Goal: Information Seeking & Learning: Learn about a topic

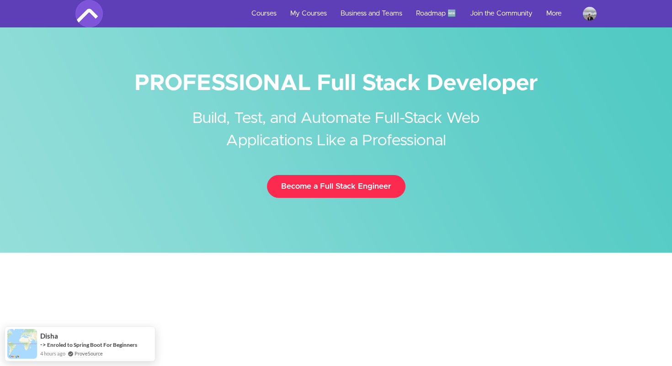
click at [328, 186] on link "Become a Full Stack Engineer" at bounding box center [336, 186] width 139 height 23
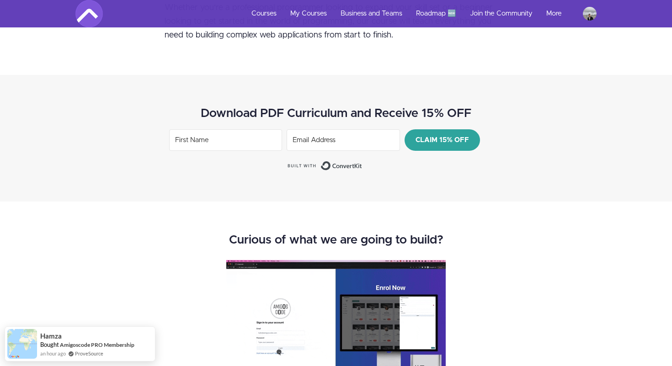
scroll to position [1115, 0]
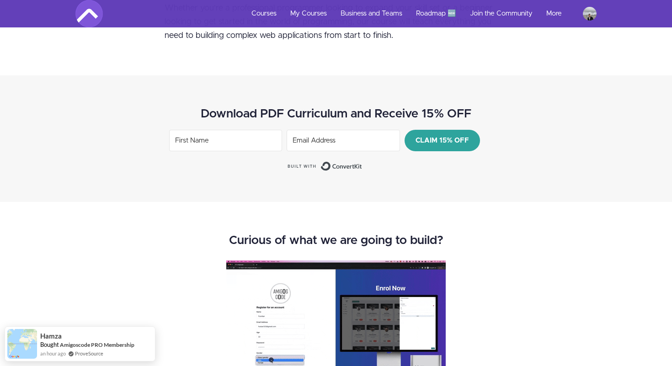
click at [317, 148] on input "Email Address" at bounding box center [343, 140] width 113 height 21
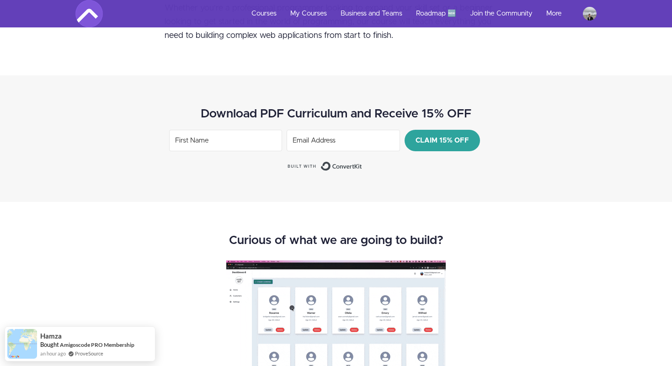
click at [245, 143] on input "First Name" at bounding box center [225, 140] width 113 height 21
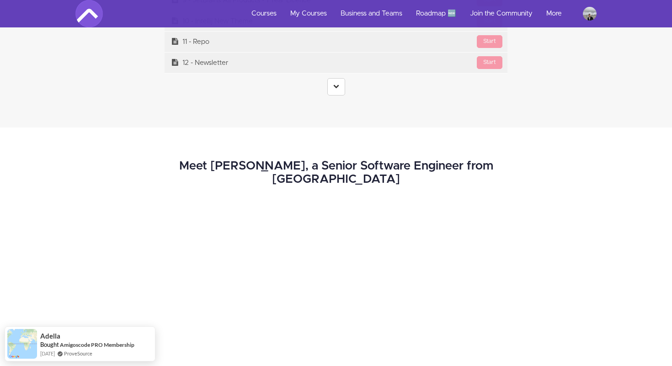
scroll to position [3877, 0]
click at [335, 88] on icon at bounding box center [336, 85] width 6 height 6
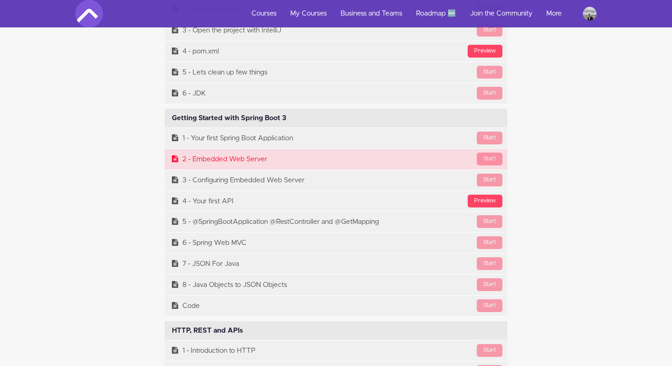
scroll to position [3996, 0]
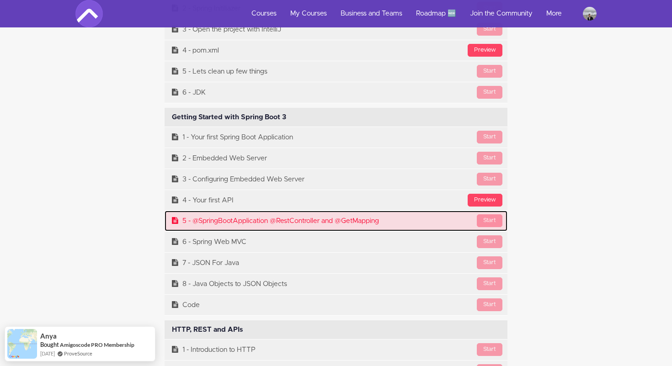
drag, startPoint x: 395, startPoint y: 227, endPoint x: 243, endPoint y: 205, distance: 153.0
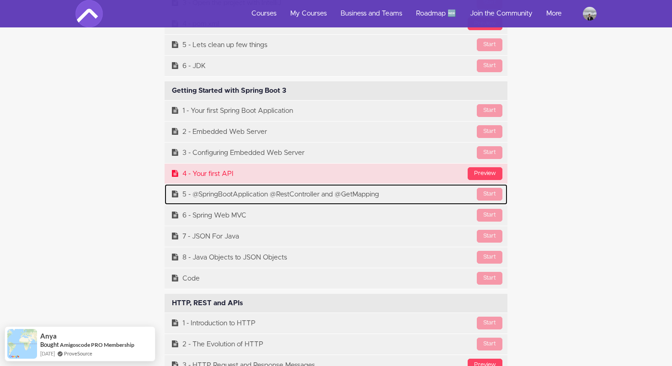
scroll to position [4024, 0]
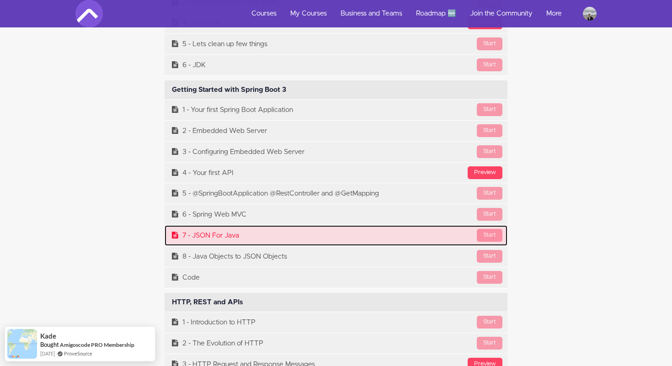
drag, startPoint x: 241, startPoint y: 243, endPoint x: 209, endPoint y: 244, distance: 31.6
drag, startPoint x: 195, startPoint y: 241, endPoint x: 259, endPoint y: 239, distance: 64.5
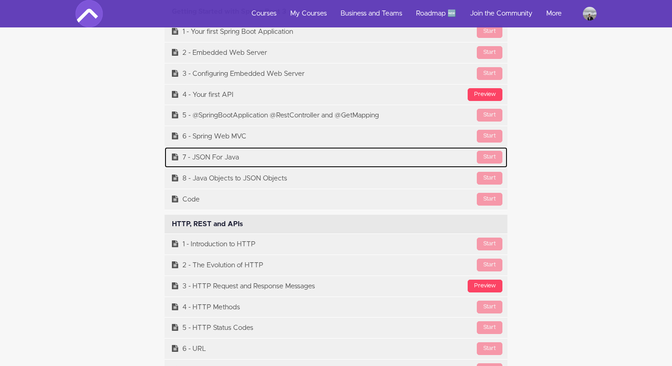
scroll to position [4099, 0]
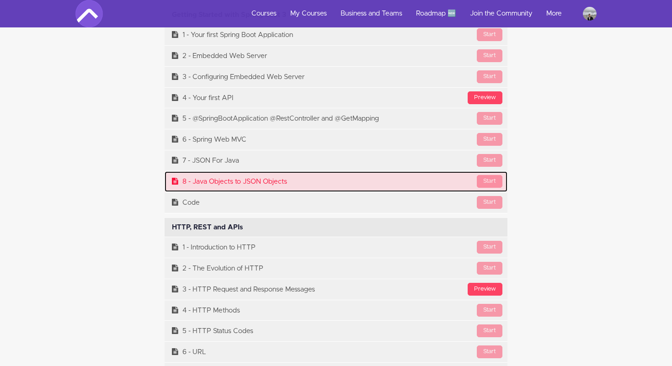
drag, startPoint x: 287, startPoint y: 191, endPoint x: 225, endPoint y: 188, distance: 61.8
click at [225, 188] on link "Start 8 - Java Objects to JSON Objects" at bounding box center [336, 182] width 343 height 21
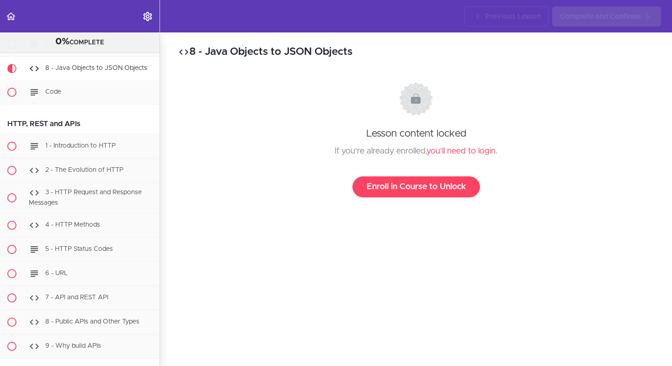
scroll to position [864, 0]
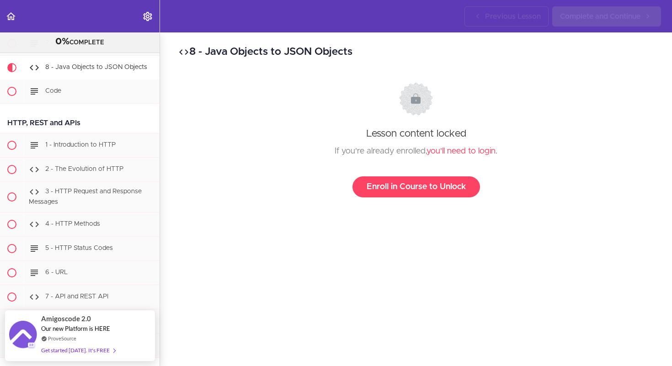
drag, startPoint x: 213, startPoint y: 52, endPoint x: 356, endPoint y: 52, distance: 143.2
click at [356, 52] on h2 "8 - Java Objects to JSON Objects" at bounding box center [416, 52] width 476 height 16
click at [357, 52] on h2 "8 - Java Objects to JSON Objects" at bounding box center [416, 52] width 476 height 16
copy h2 "Java Objects to JSON Objects"
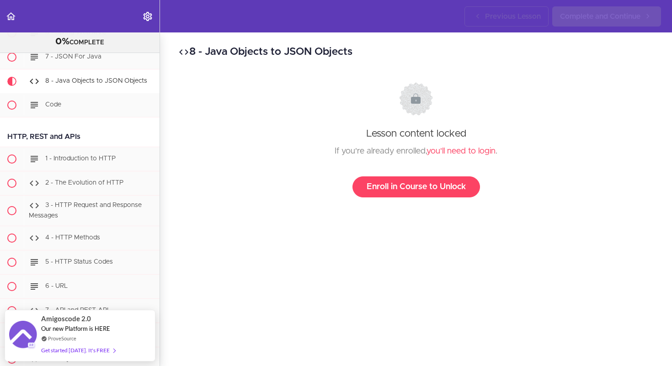
scroll to position [846, 0]
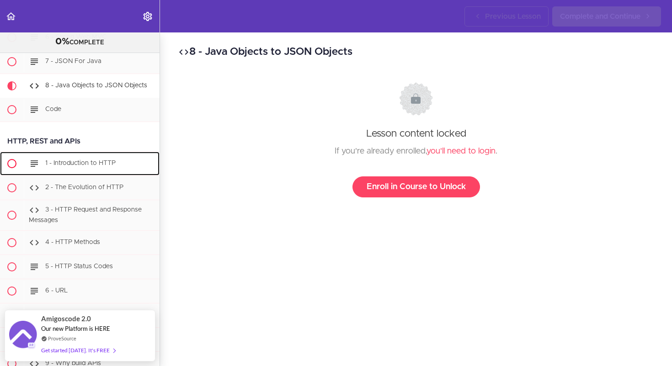
click at [67, 165] on span "1 - Introduction to HTTP" at bounding box center [80, 163] width 70 height 6
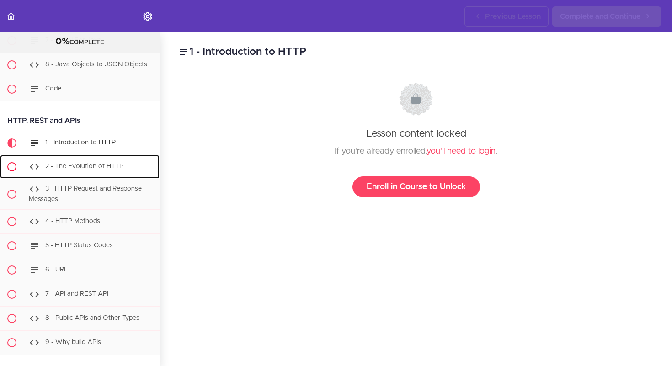
click at [69, 166] on ul "1 - Introduction to HTTP 2 - The Evolution of HTTP" at bounding box center [80, 243] width 160 height 224
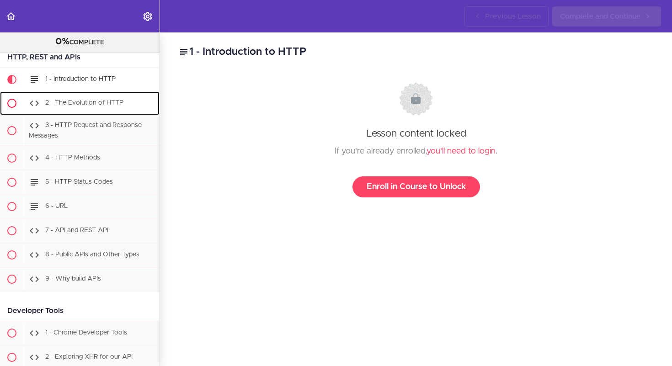
scroll to position [931, 0]
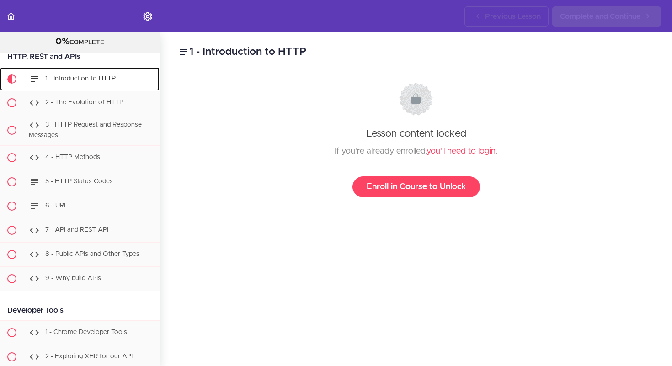
click at [87, 75] on div "1 - Introduction to HTTP" at bounding box center [92, 79] width 136 height 20
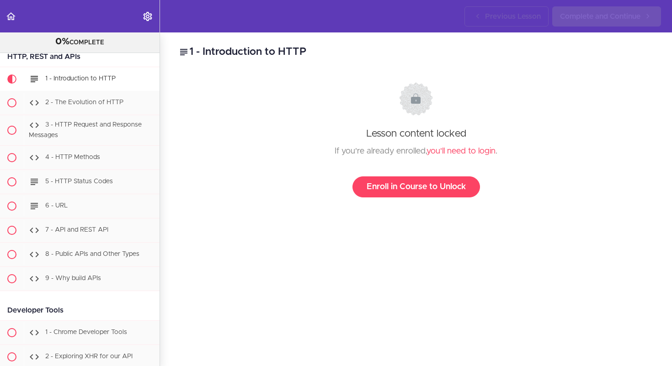
drag, startPoint x: 312, startPoint y: 53, endPoint x: 209, endPoint y: 51, distance: 103.4
click at [209, 51] on h2 "1 - Introduction to HTTP" at bounding box center [416, 52] width 476 height 16
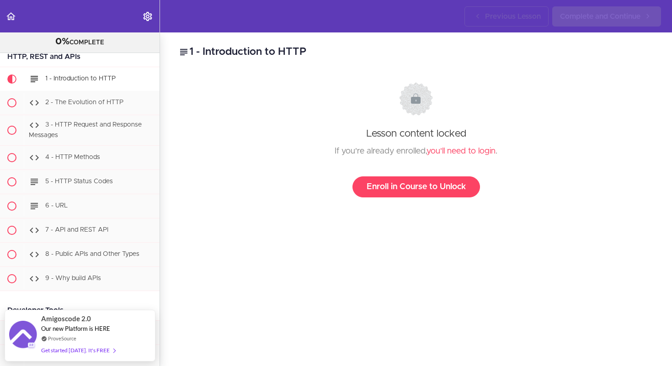
copy h2 "Introduction to HTTP"
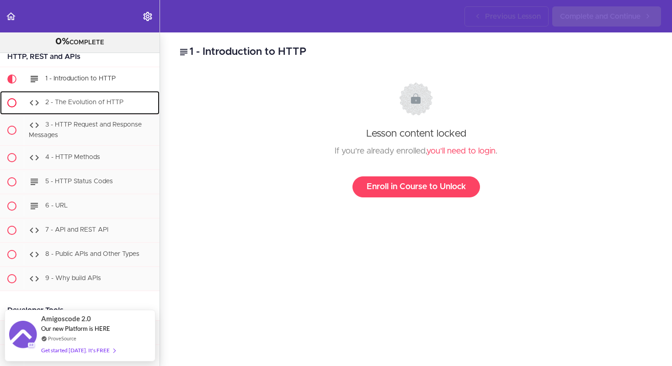
click at [86, 102] on span "2 - The Evolution of HTTP" at bounding box center [84, 102] width 78 height 6
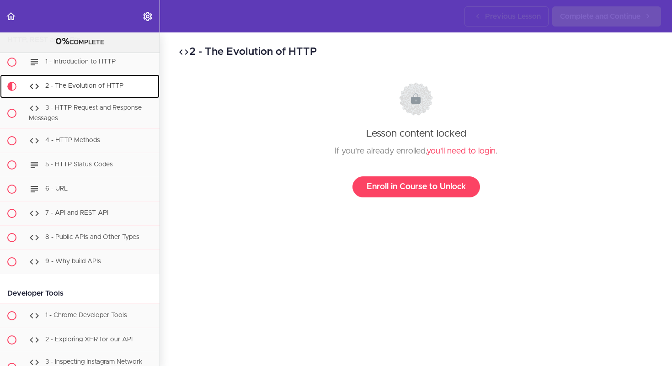
scroll to position [956, 0]
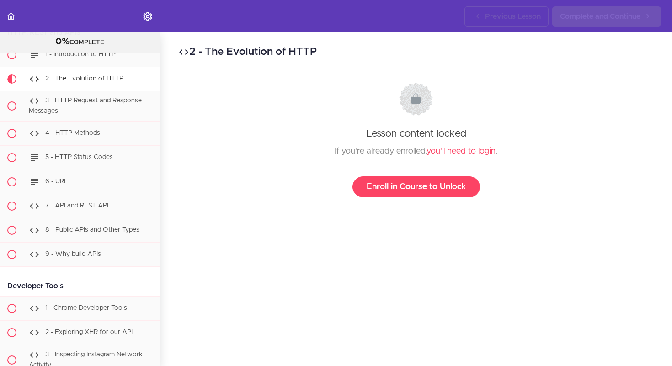
drag, startPoint x: 214, startPoint y: 51, endPoint x: 321, endPoint y: 53, distance: 107.0
click at [321, 53] on h2 "2 - The Evolution of HTTP" at bounding box center [416, 52] width 476 height 16
copy h2 "The Evolution of HTTP"
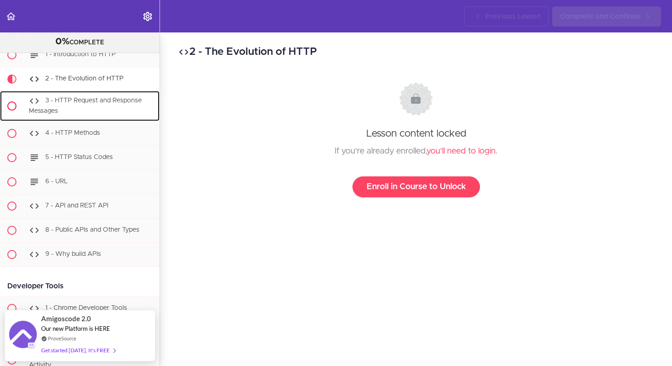
click at [92, 105] on div "3 - HTTP Request and Response Messages" at bounding box center [92, 106] width 136 height 30
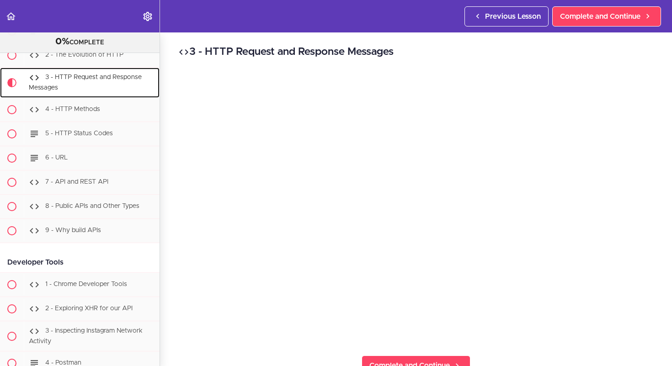
scroll to position [980, 0]
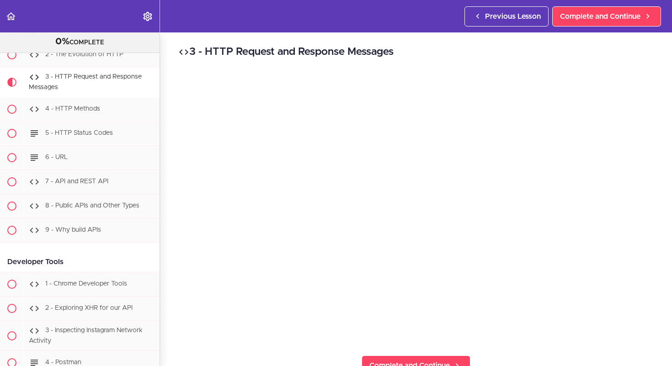
drag, startPoint x: 211, startPoint y: 52, endPoint x: 401, endPoint y: 53, distance: 189.8
click at [401, 53] on h2 "3 - HTTP Request and Response Messages" at bounding box center [416, 52] width 476 height 16
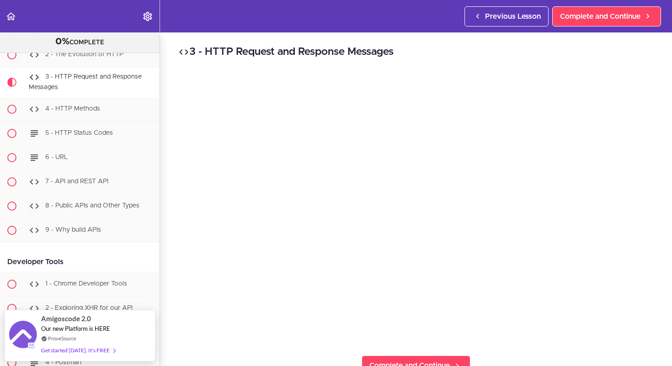
copy h2 "HTTP Request and Response Messages"
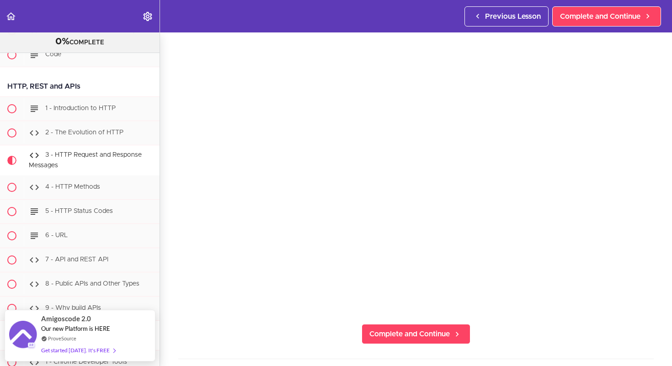
scroll to position [0, 0]
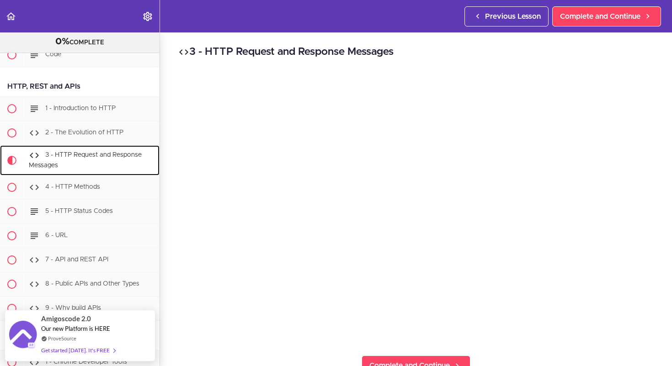
click at [70, 158] on div "3 - HTTP Request and Response Messages" at bounding box center [92, 160] width 136 height 30
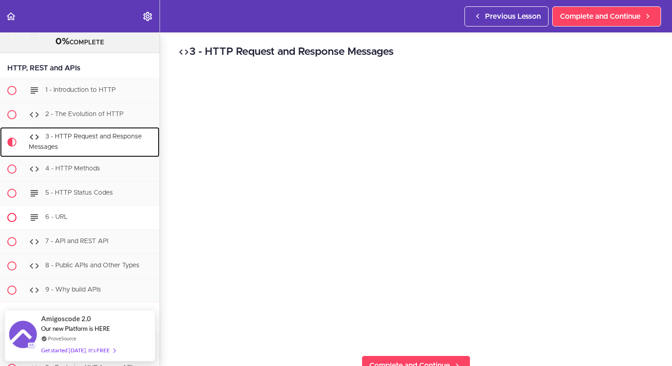
scroll to position [980, 0]
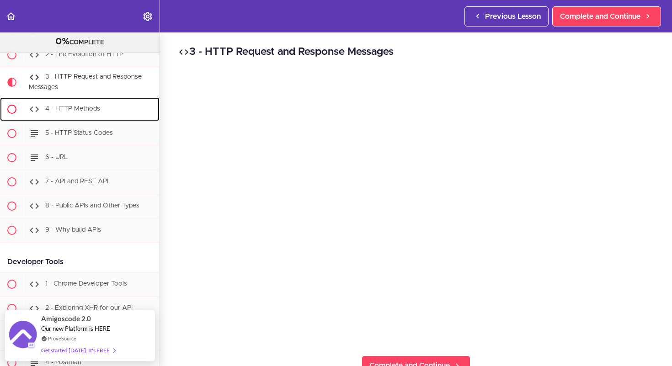
click at [83, 113] on div "4 - HTTP Methods" at bounding box center [92, 109] width 136 height 20
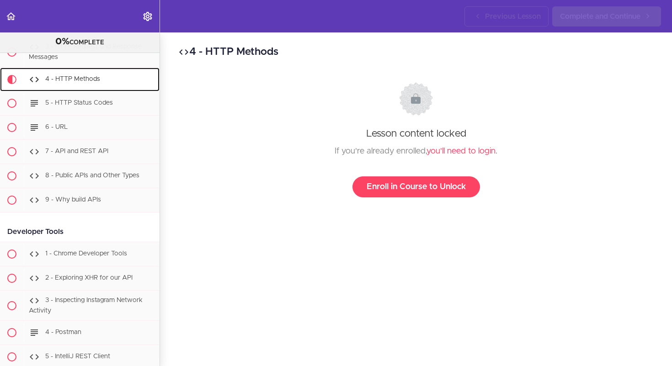
scroll to position [1010, 0]
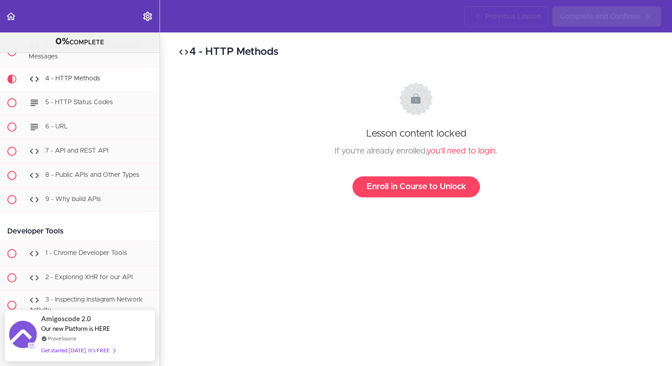
drag, startPoint x: 284, startPoint y: 54, endPoint x: 213, endPoint y: 52, distance: 71.4
click at [213, 52] on h2 "4 - HTTP Methods" at bounding box center [416, 52] width 476 height 16
copy h2 "HTTP Methods"
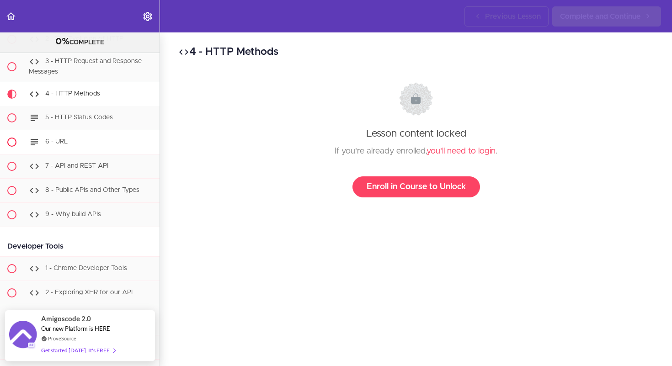
scroll to position [995, 0]
click at [69, 119] on span "5 - HTTP Status Codes" at bounding box center [79, 118] width 68 height 6
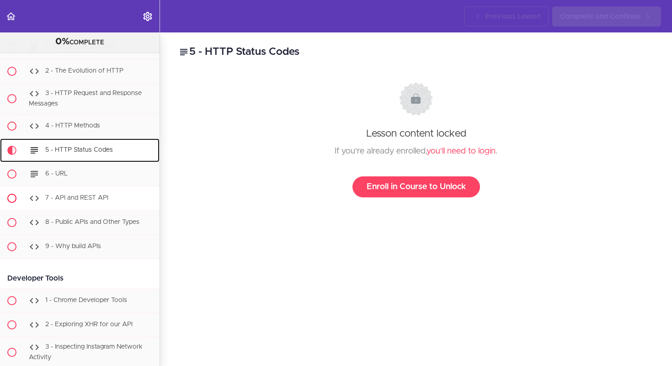
scroll to position [960, 0]
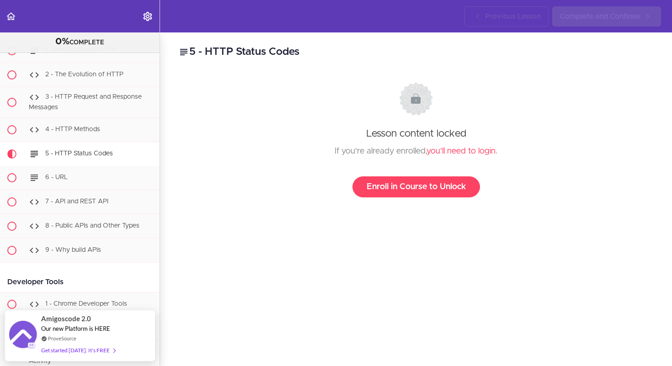
drag, startPoint x: 212, startPoint y: 51, endPoint x: 303, endPoint y: 51, distance: 90.6
click at [303, 51] on h2 "5 - HTTP Status Codes" at bounding box center [416, 52] width 476 height 16
click at [305, 52] on h2 "5 - HTTP Status Codes" at bounding box center [416, 52] width 476 height 16
copy h2 "HTTP Status Codes"
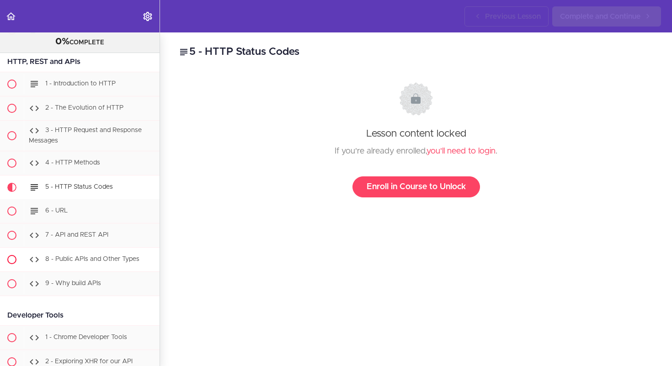
scroll to position [925, 0]
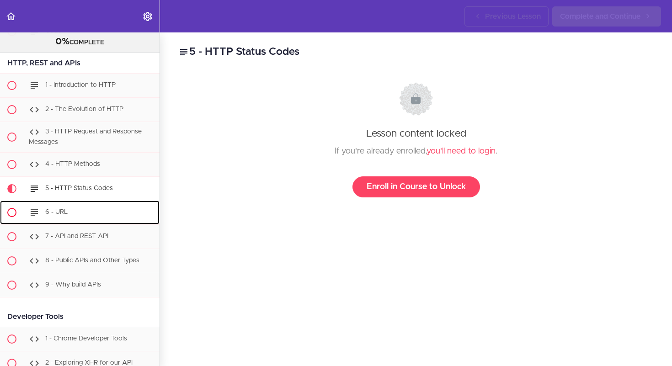
click at [63, 212] on span "6 - URL" at bounding box center [56, 212] width 22 height 6
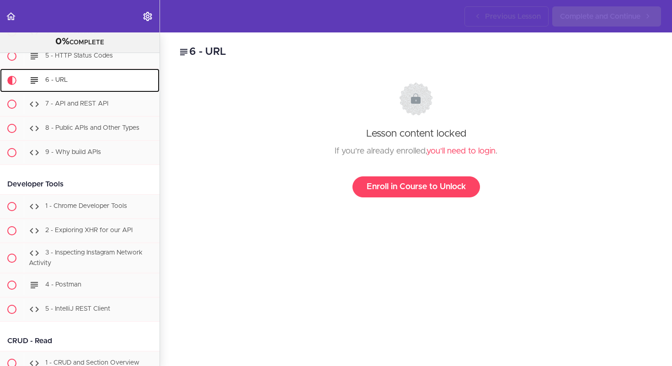
scroll to position [1059, 0]
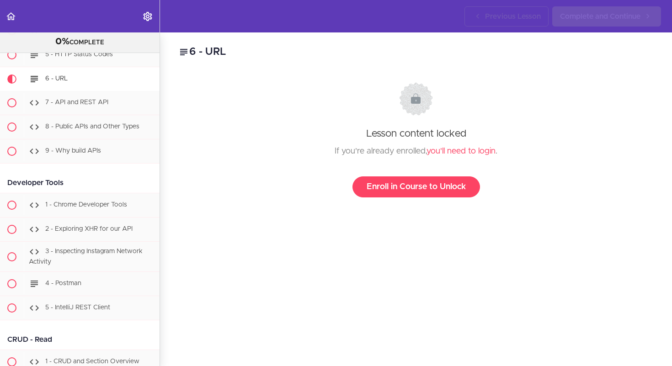
click at [219, 54] on h2 "6 - URL" at bounding box center [416, 52] width 476 height 16
copy h2 "URL"
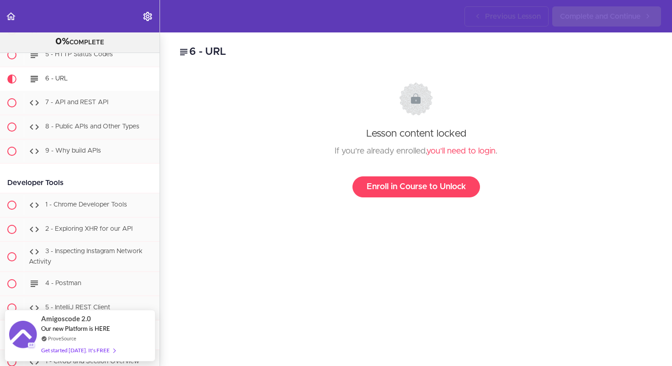
click at [214, 132] on div "Lesson content locked If you're already enrolled, you'll need to login . Enroll…" at bounding box center [416, 139] width 458 height 115
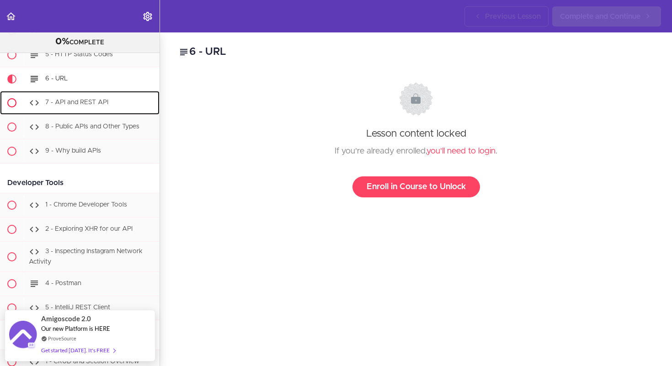
click at [79, 106] on div "7 - API and REST API" at bounding box center [92, 103] width 136 height 20
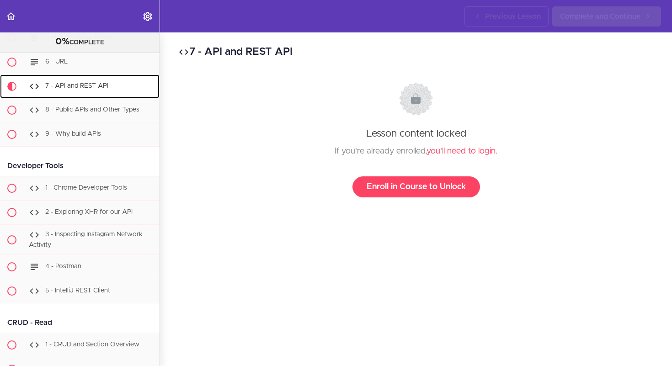
scroll to position [1083, 0]
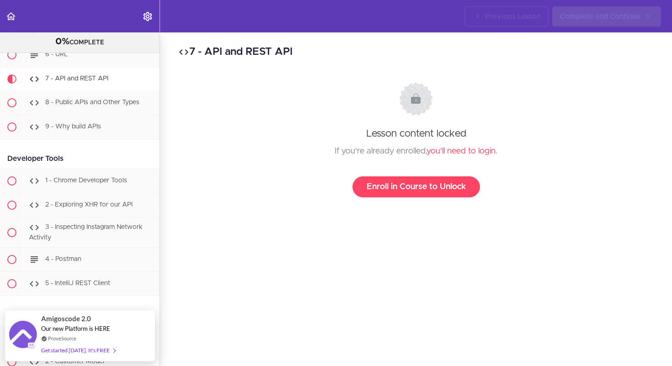
drag, startPoint x: 211, startPoint y: 50, endPoint x: 298, endPoint y: 51, distance: 86.9
click at [298, 51] on h2 "7 - API and REST API" at bounding box center [416, 52] width 476 height 16
copy h2 "API and REST API"
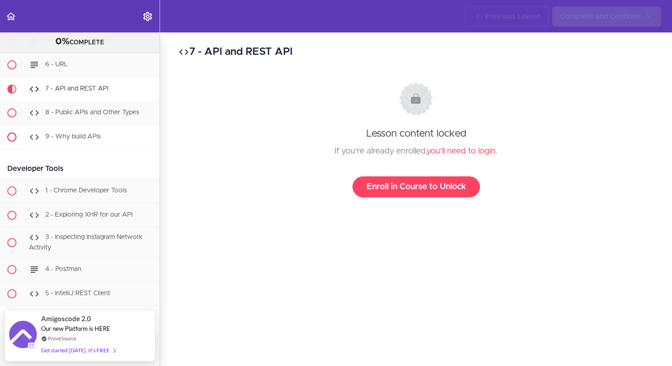
scroll to position [1070, 0]
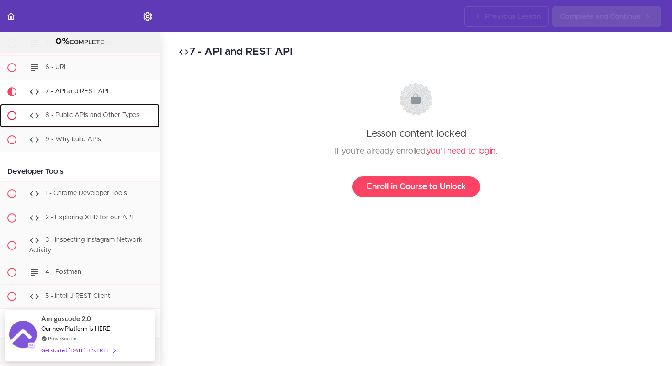
click at [107, 114] on span "8 - Public APIs and Other Types" at bounding box center [92, 115] width 94 height 6
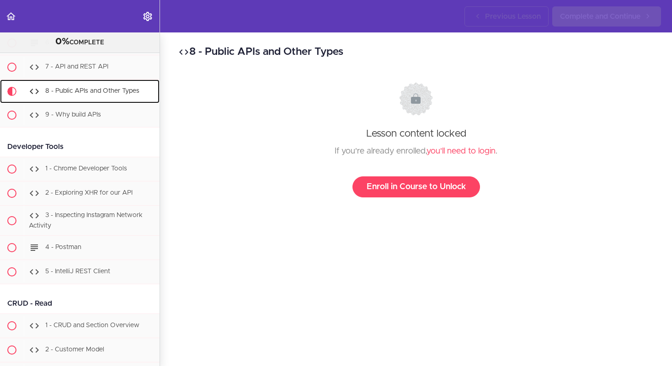
scroll to position [1107, 0]
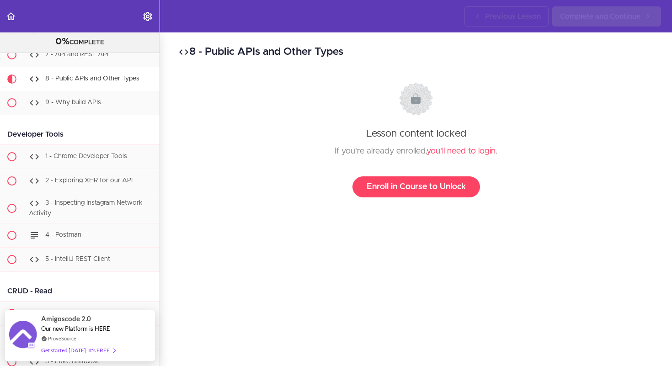
drag, startPoint x: 212, startPoint y: 54, endPoint x: 350, endPoint y: 53, distance: 138.1
click at [350, 53] on h2 "8 - Public APIs and Other Types" at bounding box center [416, 52] width 476 height 16
copy h2 "Public APIs and Other Types"
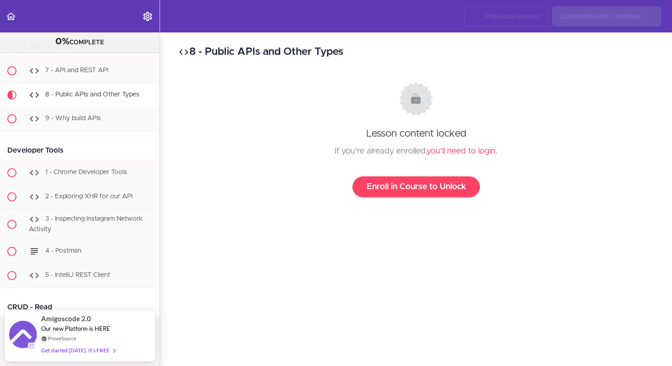
scroll to position [1088, 0]
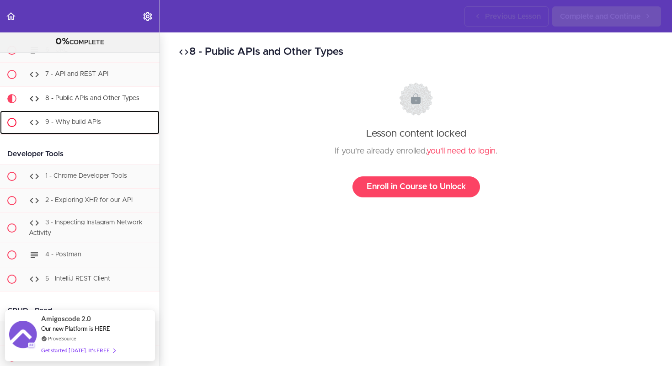
click at [98, 125] on span "9 - Why build APIs" at bounding box center [73, 122] width 56 height 6
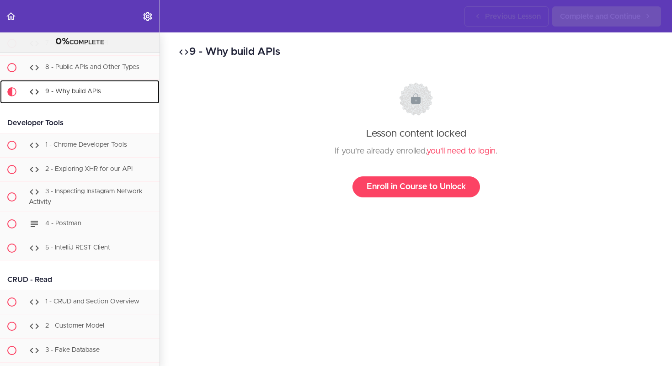
scroll to position [1132, 0]
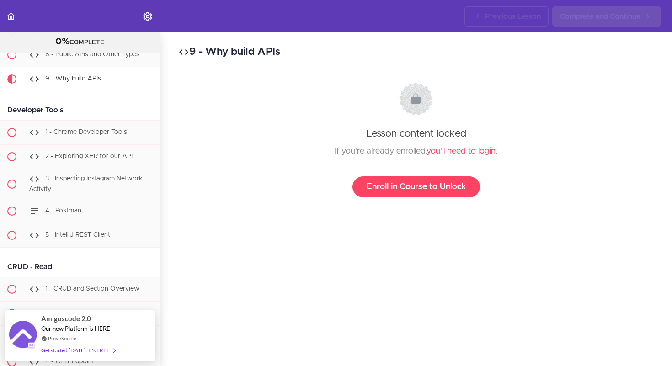
drag, startPoint x: 213, startPoint y: 51, endPoint x: 285, endPoint y: 51, distance: 72.3
click at [285, 51] on h2 "9 - Why build APIs" at bounding box center [416, 52] width 476 height 16
copy h2 "Why build APIs"
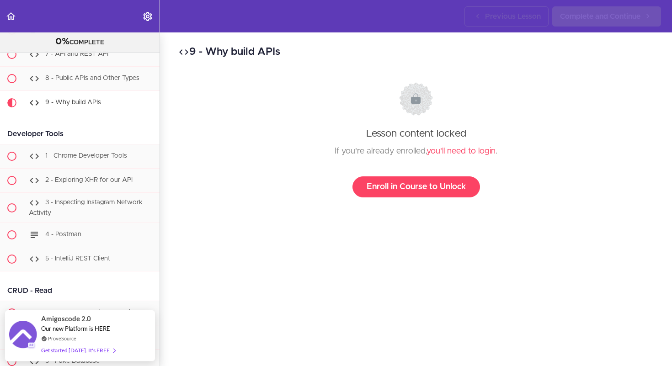
scroll to position [1105, 0]
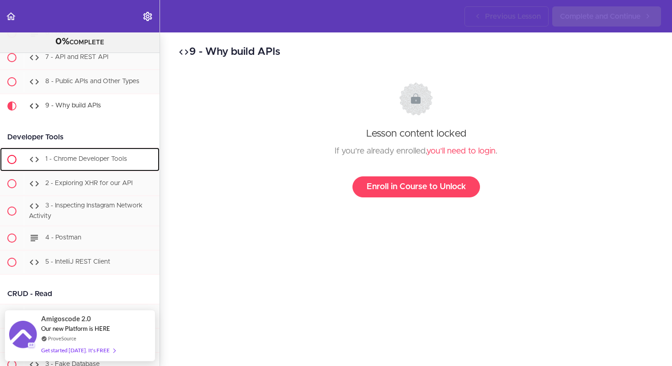
click at [70, 158] on span "1 - Chrome Developer Tools" at bounding box center [86, 159] width 82 height 6
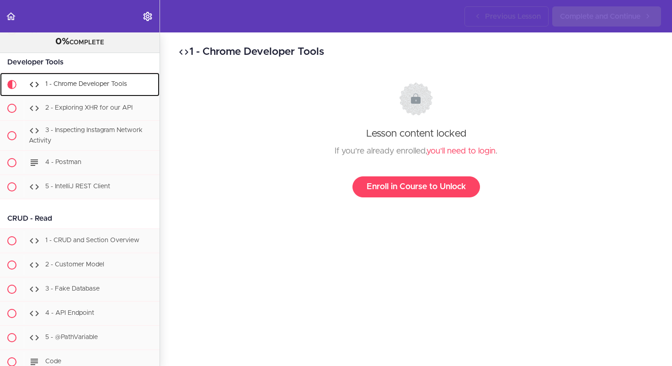
scroll to position [1186, 0]
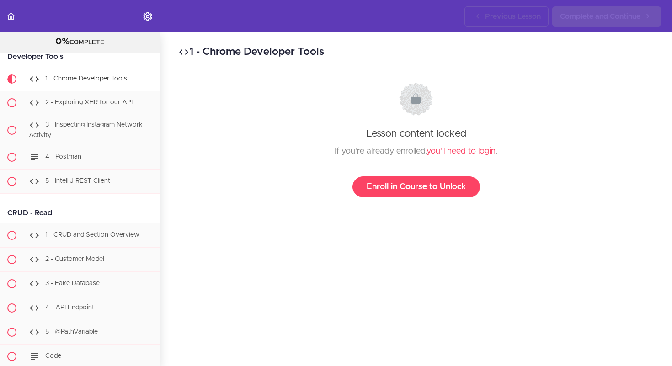
drag, startPoint x: 211, startPoint y: 50, endPoint x: 328, endPoint y: 50, distance: 116.6
click at [328, 50] on h2 "1 - Chrome Developer Tools" at bounding box center [416, 52] width 476 height 16
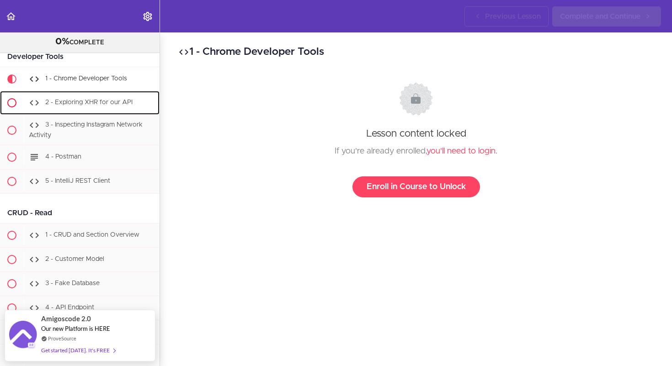
click at [88, 102] on span "2 - Exploring XHR for our API" at bounding box center [88, 102] width 87 height 6
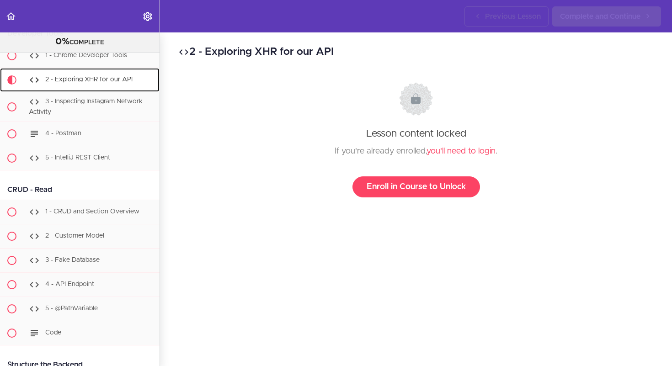
scroll to position [1210, 0]
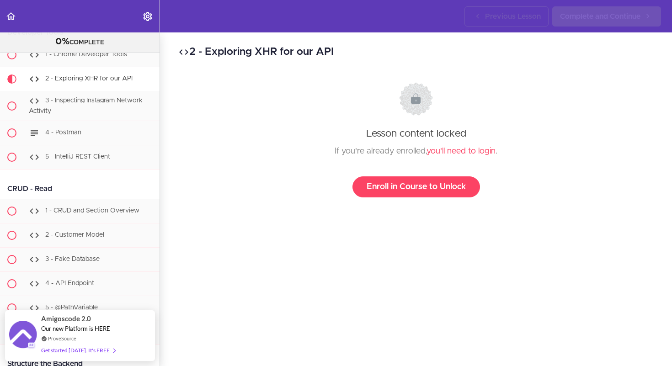
drag, startPoint x: 211, startPoint y: 52, endPoint x: 339, endPoint y: 53, distance: 128.1
click at [339, 53] on h2 "2 - Exploring XHR for our API" at bounding box center [416, 52] width 476 height 16
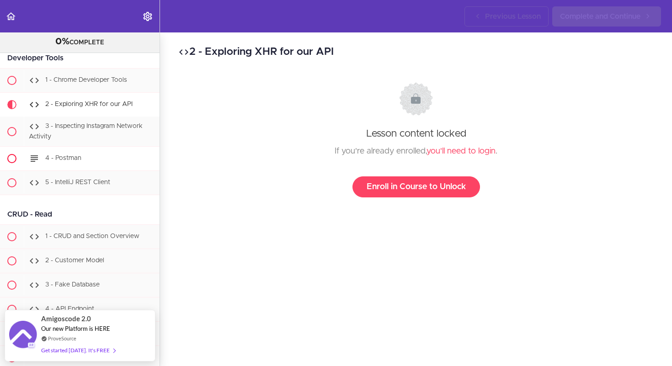
scroll to position [1182, 0]
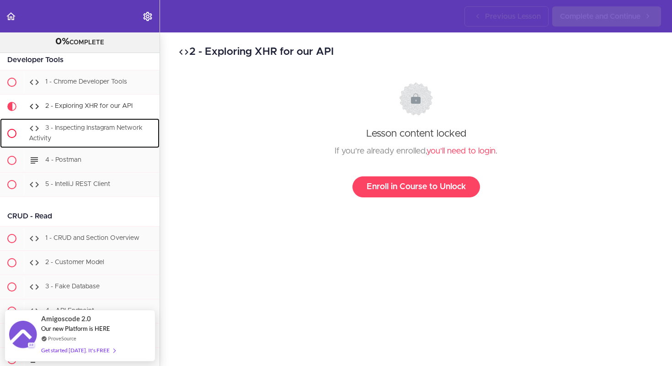
click at [88, 133] on div "3 - Inspecting Instagram Network Activity" at bounding box center [92, 133] width 136 height 30
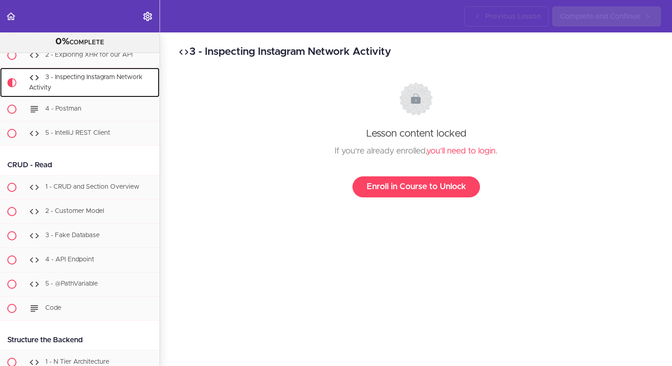
scroll to position [1234, 0]
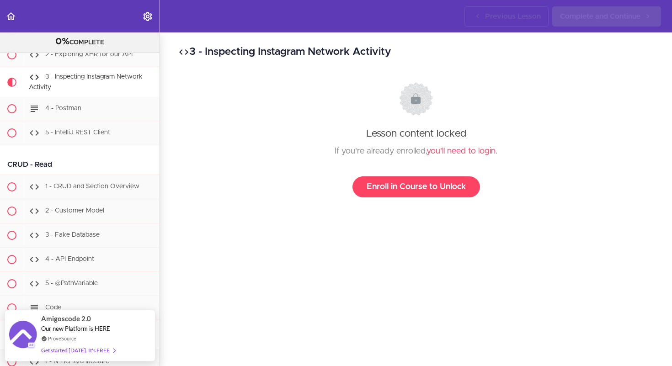
drag, startPoint x: 210, startPoint y: 50, endPoint x: 397, endPoint y: 52, distance: 186.6
click at [397, 52] on h2 "3 - Inspecting Instagram Network Activity" at bounding box center [416, 52] width 476 height 16
click at [72, 109] on span "4 - Postman" at bounding box center [63, 109] width 36 height 6
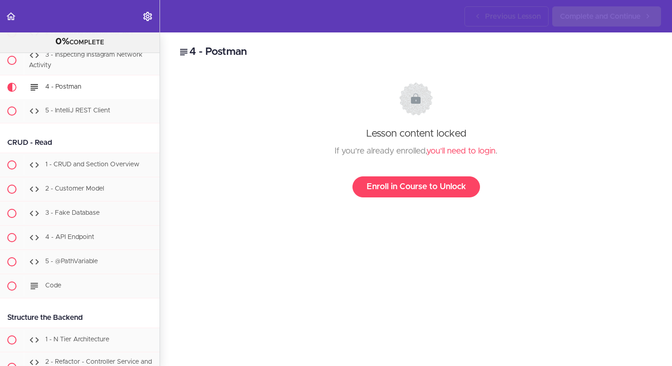
scroll to position [1264, 0]
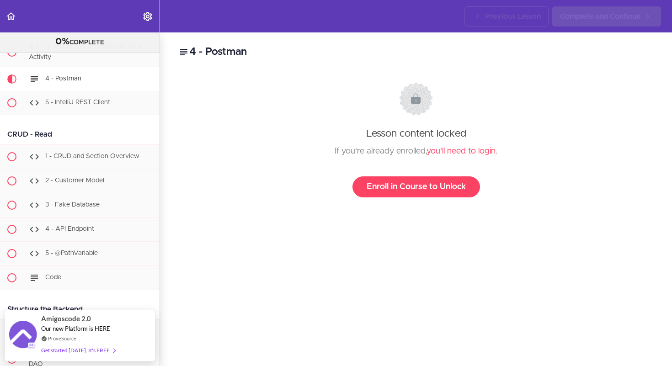
click at [221, 55] on h2 "4 - Postman" at bounding box center [416, 52] width 476 height 16
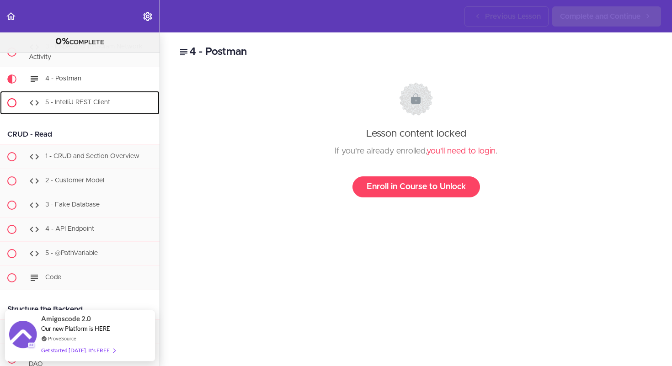
click at [77, 103] on span "5 - IntelliJ REST Client" at bounding box center [77, 103] width 65 height 6
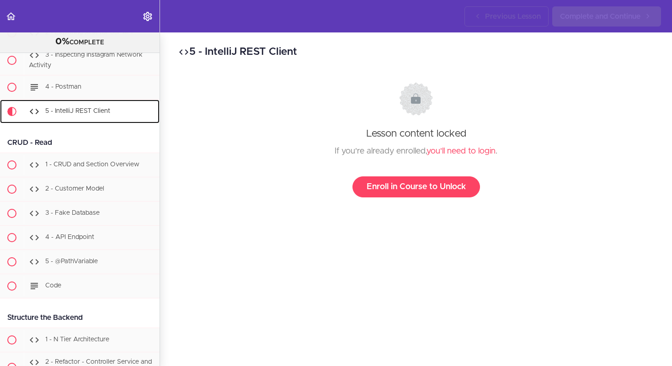
scroll to position [1251, 0]
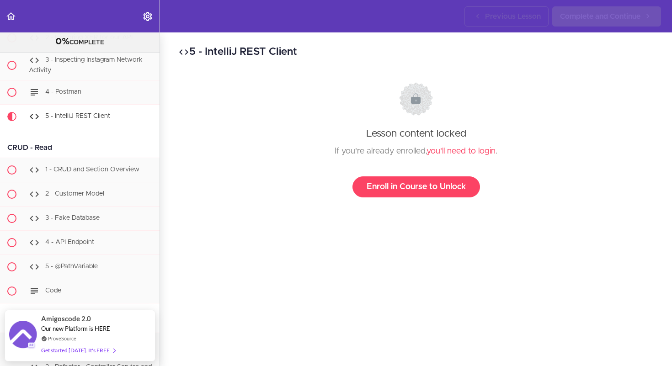
drag, startPoint x: 211, startPoint y: 51, endPoint x: 302, endPoint y: 52, distance: 91.5
click at [302, 52] on h2 "5 - IntelliJ REST Client" at bounding box center [416, 52] width 476 height 16
click at [69, 170] on span "1 - CRUD and Section Overview" at bounding box center [92, 170] width 94 height 6
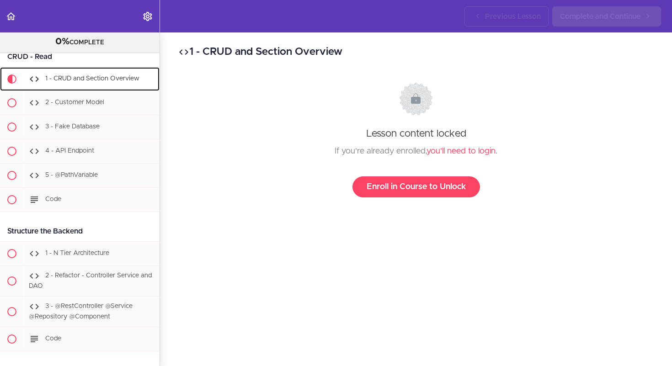
scroll to position [1342, 0]
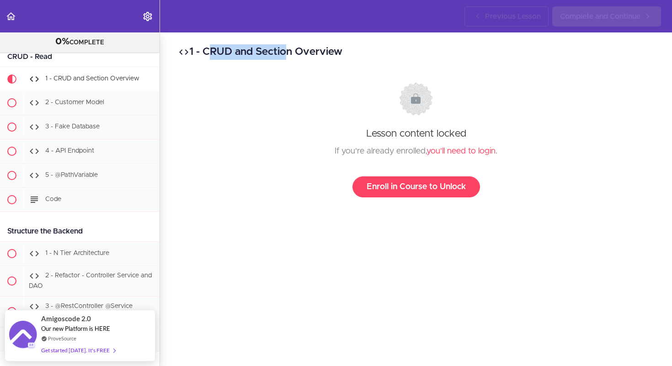
drag, startPoint x: 351, startPoint y: 52, endPoint x: 239, endPoint y: 53, distance: 112.1
click at [239, 53] on h2 "1 - CRUD and Section Overview" at bounding box center [416, 52] width 476 height 16
drag, startPoint x: 211, startPoint y: 52, endPoint x: 349, endPoint y: 54, distance: 137.2
click at [349, 54] on h2 "1 - CRUD and Section Overview" at bounding box center [416, 52] width 476 height 16
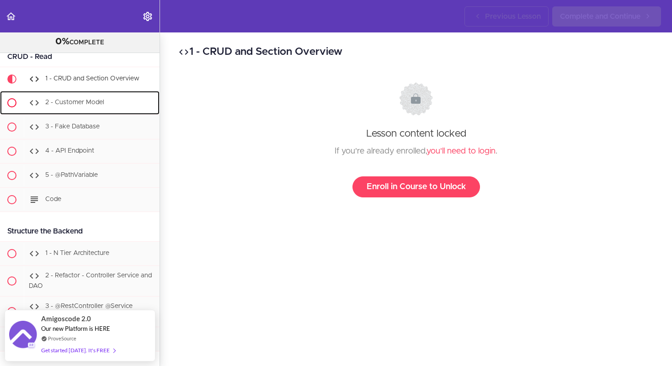
click at [92, 103] on span "2 - Customer Model" at bounding box center [74, 103] width 59 height 6
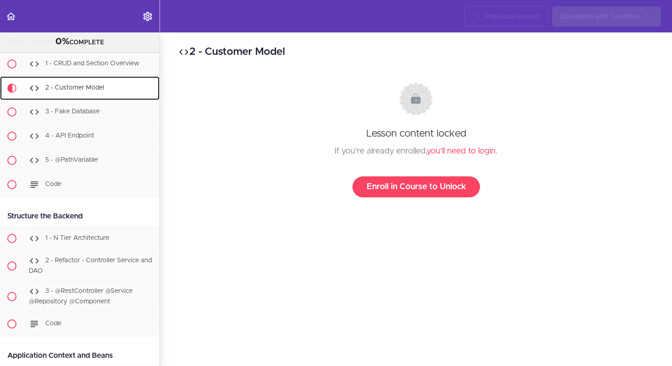
scroll to position [1367, 0]
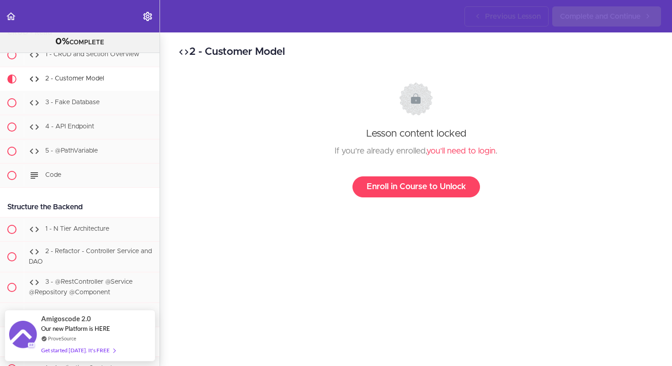
drag, startPoint x: 213, startPoint y: 52, endPoint x: 290, endPoint y: 51, distance: 77.3
click at [290, 51] on h2 "2 - Customer Model" at bounding box center [416, 52] width 476 height 16
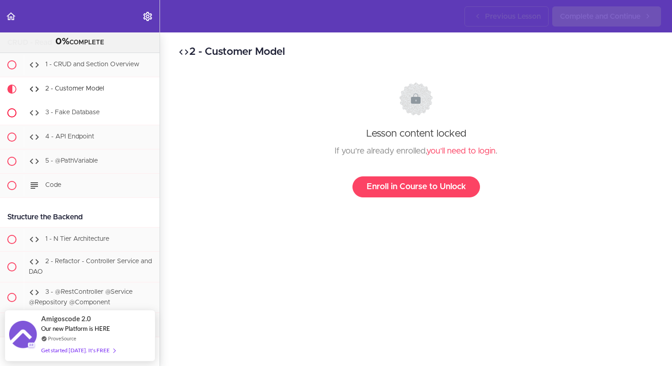
scroll to position [1356, 0]
click at [79, 115] on span "3 - Fake Database" at bounding box center [72, 114] width 54 height 6
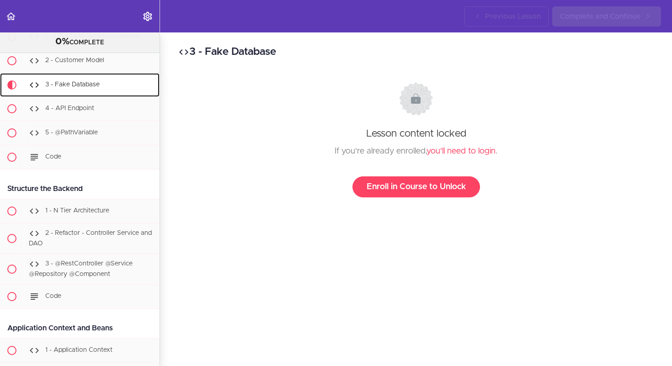
scroll to position [1391, 0]
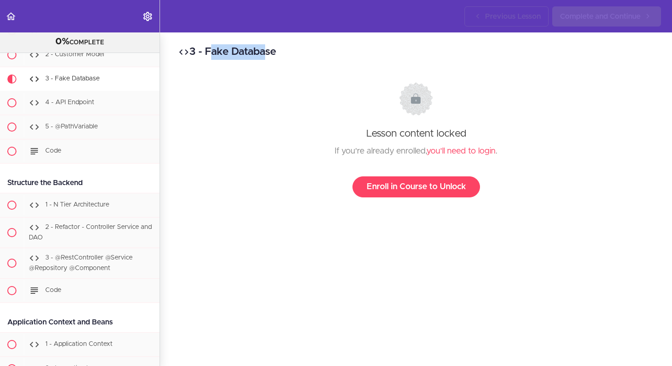
drag, startPoint x: 211, startPoint y: 52, endPoint x: 284, endPoint y: 53, distance: 72.7
click at [284, 53] on h2 "3 - Fake Database" at bounding box center [416, 52] width 476 height 16
click at [282, 53] on h2 "3 - Fake Database" at bounding box center [416, 52] width 476 height 16
drag, startPoint x: 285, startPoint y: 52, endPoint x: 225, endPoint y: 52, distance: 59.9
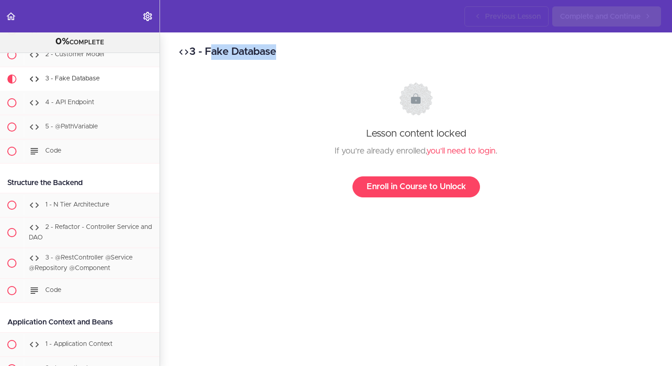
click at [225, 52] on h2 "3 - Fake Database" at bounding box center [416, 52] width 476 height 16
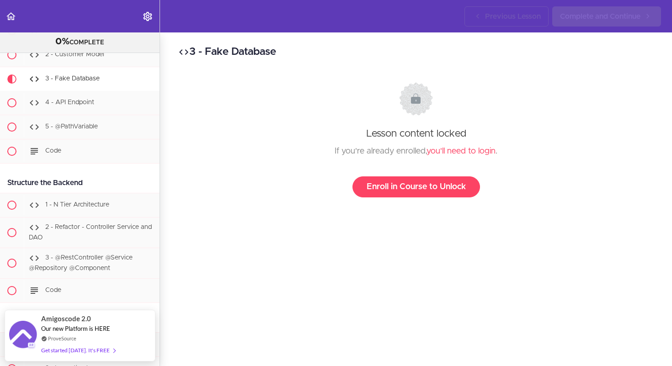
drag, startPoint x: 213, startPoint y: 52, endPoint x: 281, endPoint y: 52, distance: 68.6
click at [281, 52] on h2 "3 - Fake Database" at bounding box center [416, 52] width 476 height 16
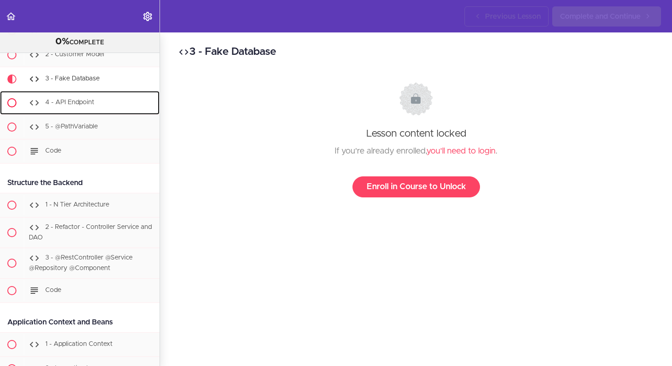
click at [81, 102] on span "4 - API Endpoint" at bounding box center [69, 103] width 49 height 6
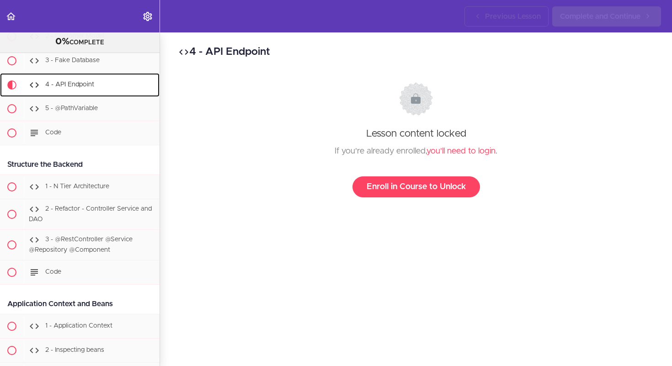
scroll to position [1415, 0]
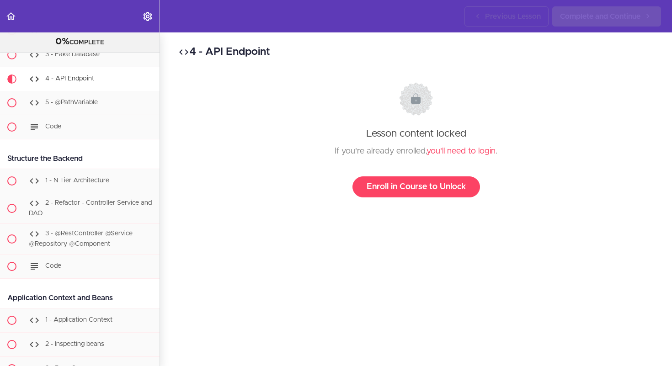
drag, startPoint x: 213, startPoint y: 51, endPoint x: 276, endPoint y: 52, distance: 63.1
click at [276, 52] on h2 "4 - API Endpoint" at bounding box center [416, 52] width 476 height 16
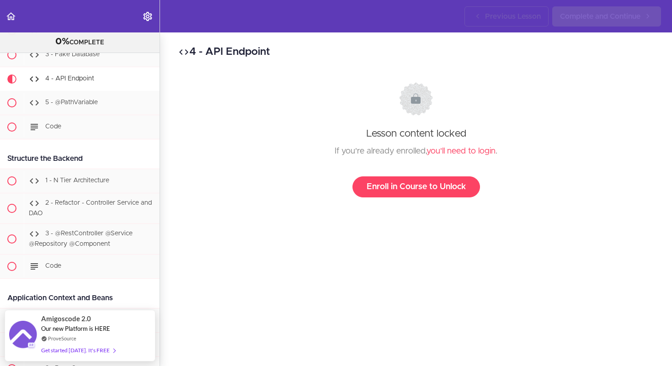
click at [240, 126] on div "Lesson content locked If you're already enrolled, you'll need to login . Enroll…" at bounding box center [416, 139] width 458 height 115
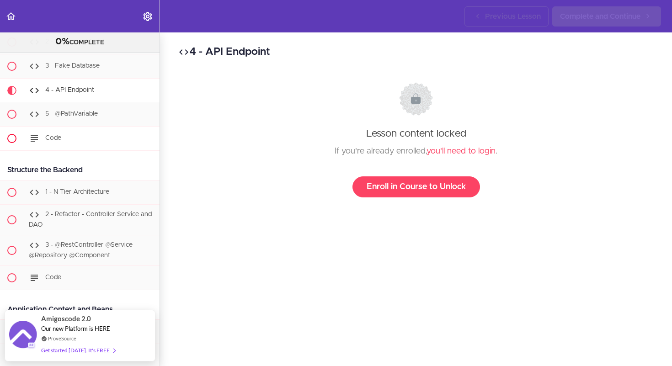
scroll to position [1403, 0]
click at [88, 112] on span "5 - @PathVariable" at bounding box center [71, 115] width 53 height 6
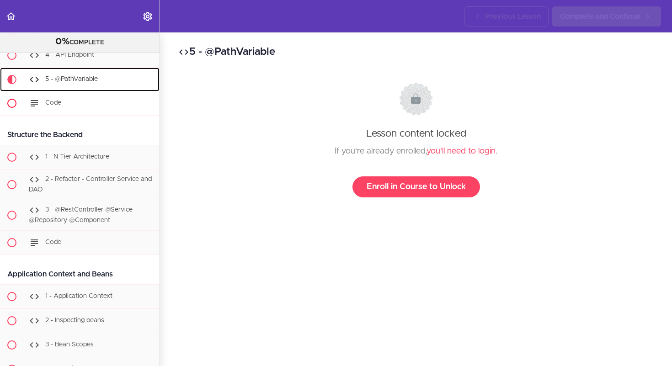
scroll to position [1439, 0]
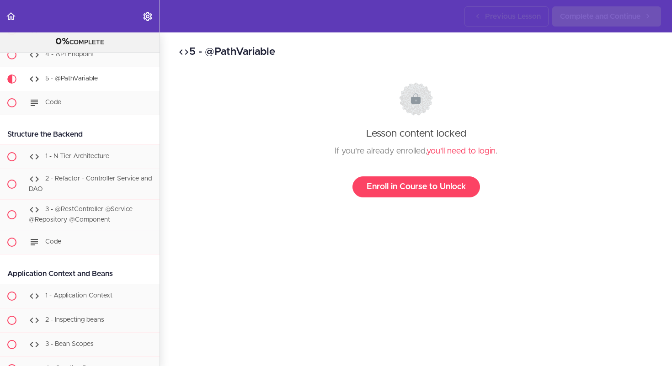
drag, startPoint x: 212, startPoint y: 51, endPoint x: 280, endPoint y: 51, distance: 68.6
click at [280, 51] on h2 "5 - @PathVariable" at bounding box center [416, 52] width 476 height 16
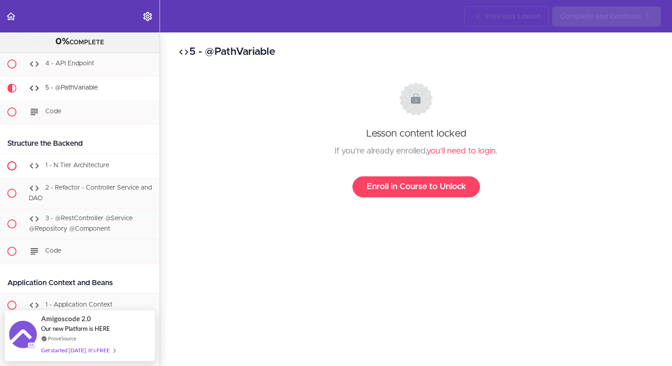
scroll to position [1420, 0]
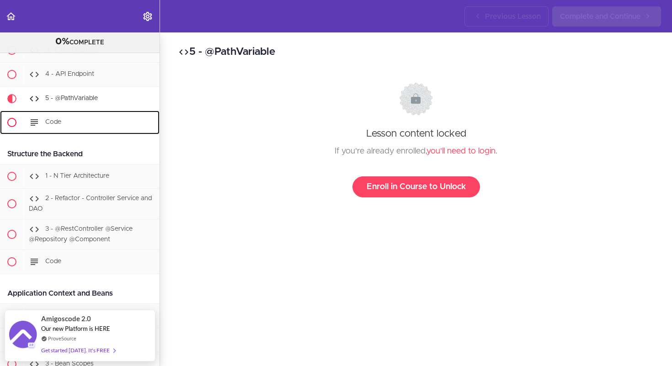
click at [71, 121] on div "Code" at bounding box center [92, 123] width 136 height 20
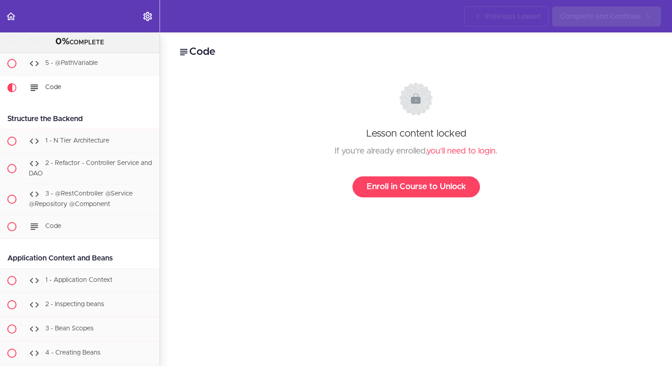
click at [48, 122] on div "Structure the Backend" at bounding box center [80, 119] width 160 height 21
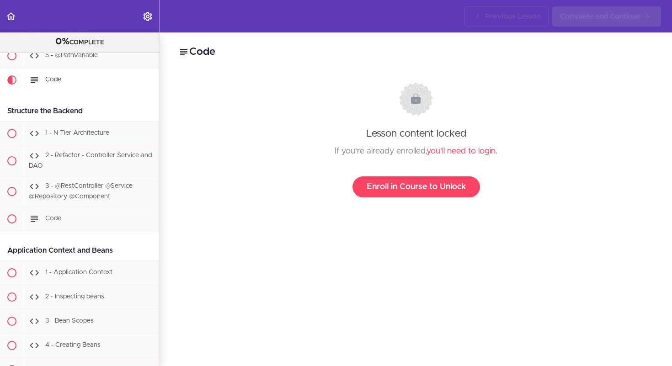
scroll to position [1464, 0]
click at [77, 131] on span "1 - N Tier Architecture" at bounding box center [77, 132] width 64 height 6
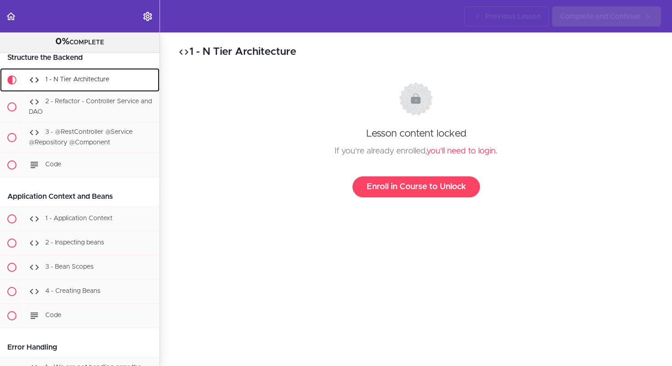
scroll to position [1518, 0]
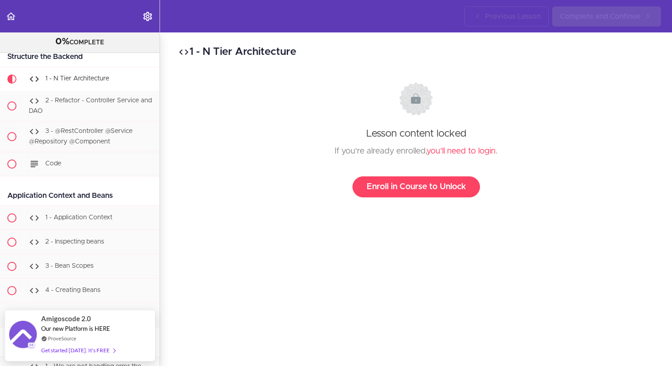
drag, startPoint x: 209, startPoint y: 48, endPoint x: 301, endPoint y: 51, distance: 92.5
click at [301, 51] on h2 "1 - N Tier Architecture" at bounding box center [416, 52] width 476 height 16
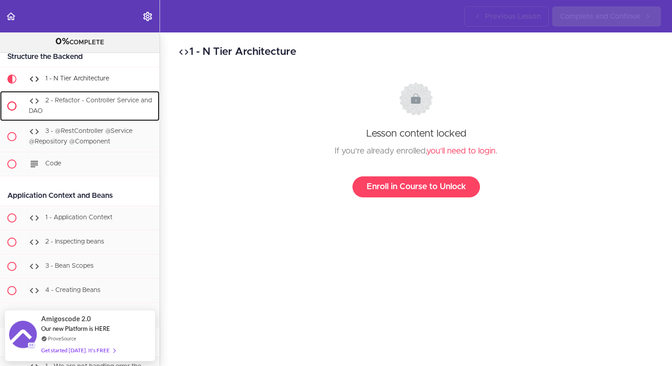
click at [79, 101] on span "2 - Refactor - Controller Service and DAO" at bounding box center [90, 106] width 123 height 17
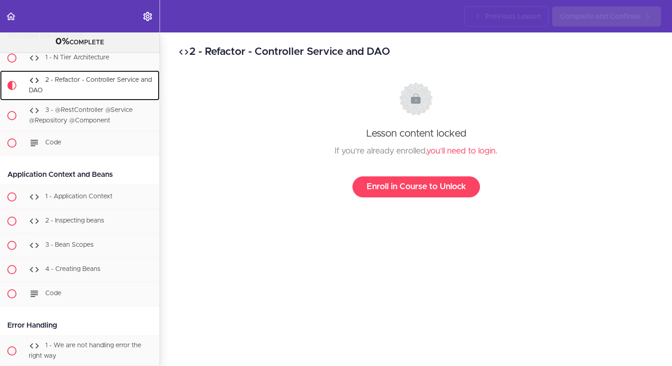
scroll to position [1542, 0]
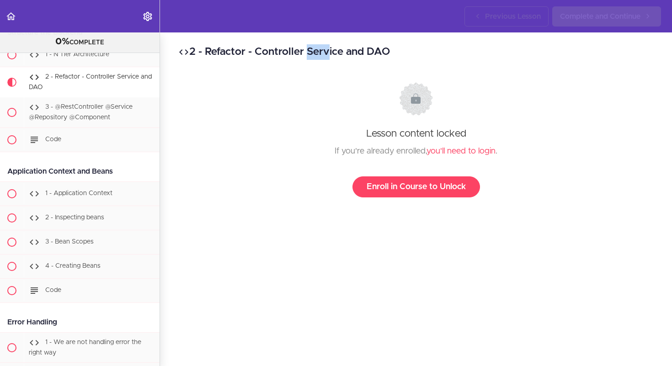
drag, startPoint x: 262, startPoint y: 51, endPoint x: 285, endPoint y: 51, distance: 22.9
click at [285, 51] on h2 "2 - Refactor - Controller Service and DAO" at bounding box center [416, 52] width 476 height 16
click at [209, 51] on h2 "2 - Refactor - Controller Service and DAO" at bounding box center [416, 52] width 476 height 16
click at [211, 52] on h2 "2 - Refactor - Controller Service and DAO" at bounding box center [416, 52] width 476 height 16
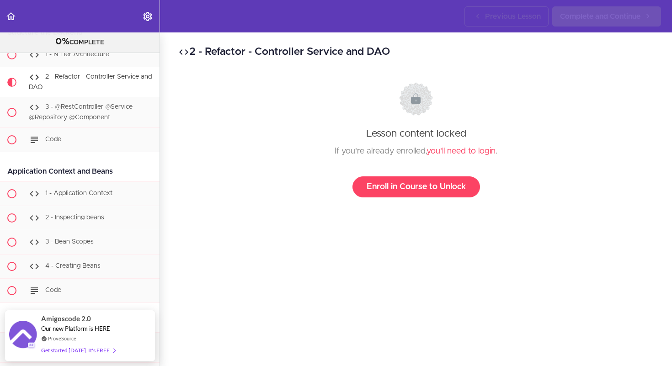
click at [395, 51] on h2 "2 - Refactor - Controller Service and DAO" at bounding box center [416, 52] width 476 height 16
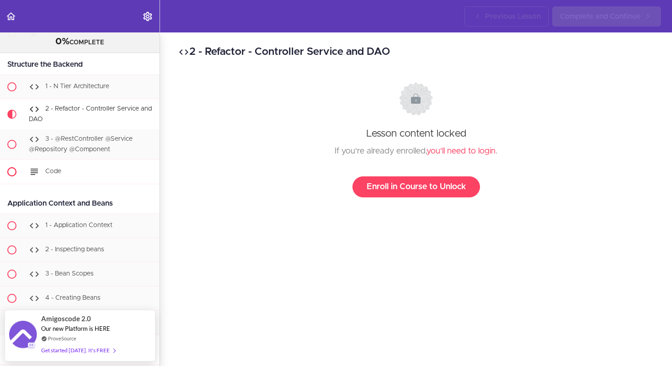
scroll to position [1502, 0]
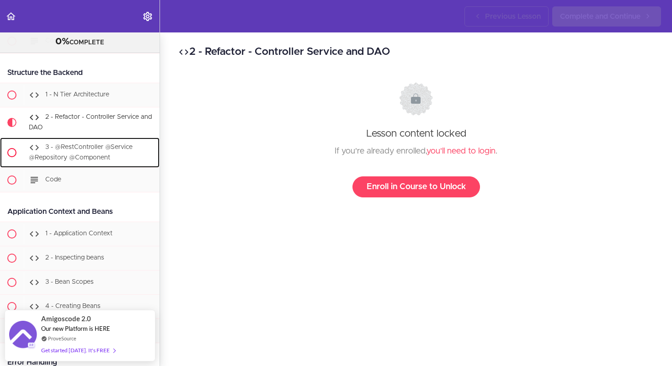
click at [85, 158] on span "3 - @RestController @Service @Repository @Component" at bounding box center [81, 152] width 104 height 17
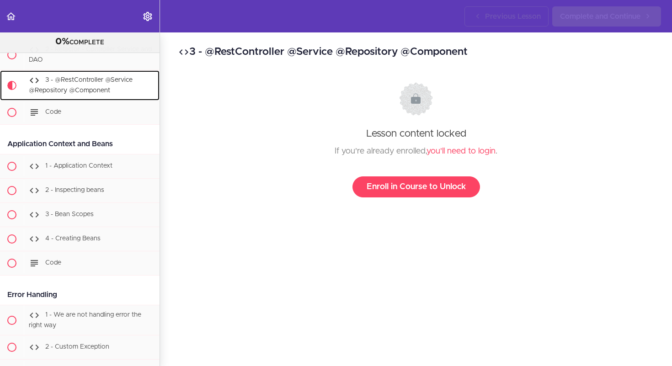
scroll to position [1573, 0]
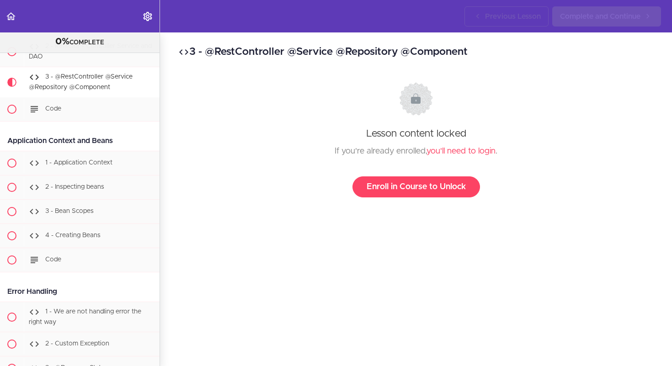
drag, startPoint x: 212, startPoint y: 52, endPoint x: 430, endPoint y: 51, distance: 217.7
click at [430, 51] on h2 "3 - @RestController @Service @Repository @Component" at bounding box center [416, 52] width 476 height 16
click at [476, 50] on h2 "3 - @RestController @Service @Repository @Component" at bounding box center [416, 52] width 476 height 16
click at [476, 51] on h2 "3 - @RestController @Service @Repository @Component" at bounding box center [416, 52] width 476 height 16
drag, startPoint x: 484, startPoint y: 52, endPoint x: 293, endPoint y: 53, distance: 191.7
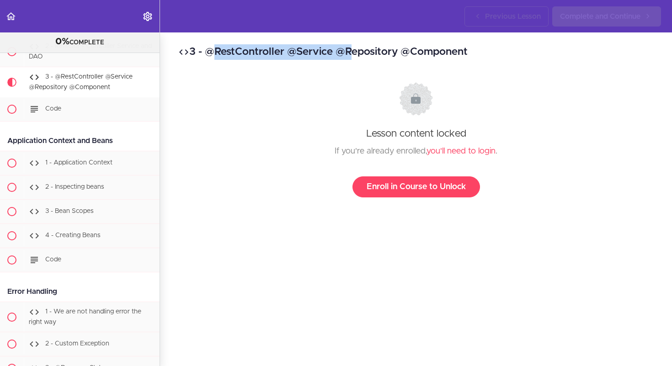
click at [293, 53] on h2 "3 - @RestController @Service @Repository @Component" at bounding box center [416, 52] width 476 height 16
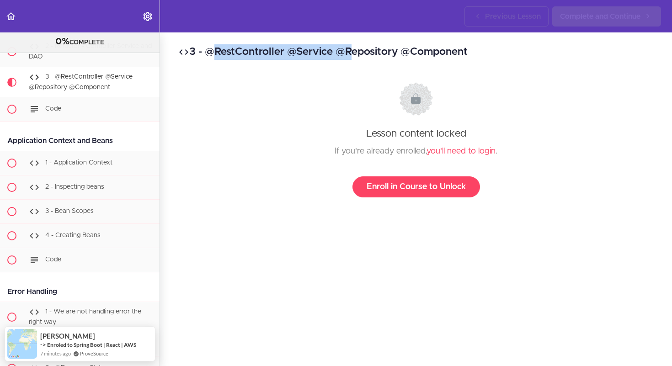
click at [293, 53] on h2 "3 - @RestController @Service @Repository @Component" at bounding box center [416, 52] width 476 height 16
drag, startPoint x: 211, startPoint y: 52, endPoint x: 474, endPoint y: 53, distance: 263.0
click at [474, 53] on h2 "3 - @RestController @Service @Repository @Component" at bounding box center [416, 52] width 476 height 16
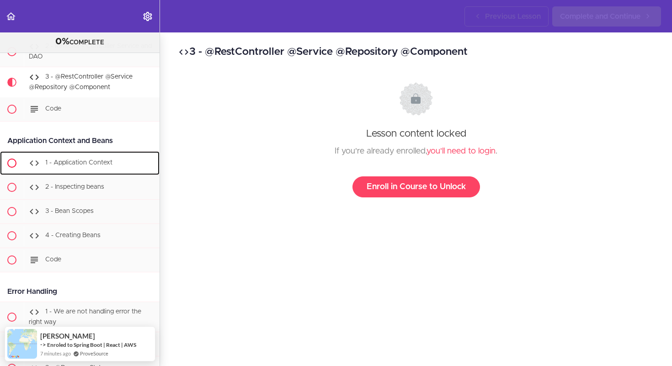
click at [77, 166] on div "1 - Application Context" at bounding box center [92, 163] width 136 height 20
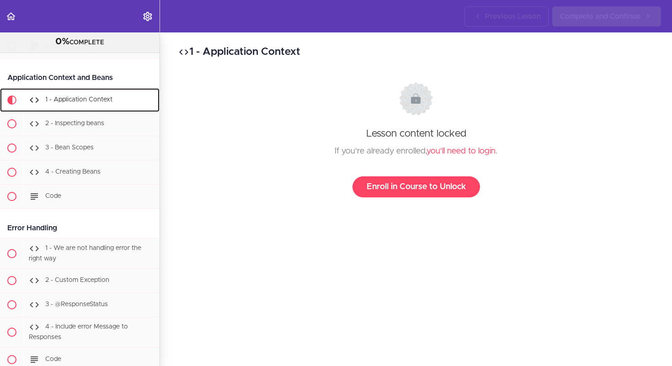
scroll to position [1657, 0]
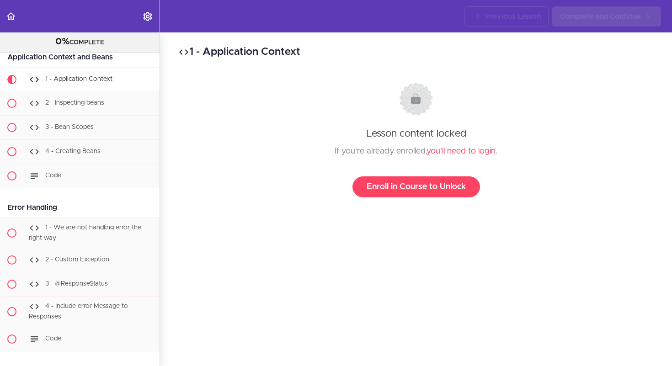
drag, startPoint x: 209, startPoint y: 51, endPoint x: 305, endPoint y: 51, distance: 96.1
click at [305, 51] on h2 "1 - Application Context" at bounding box center [416, 52] width 476 height 16
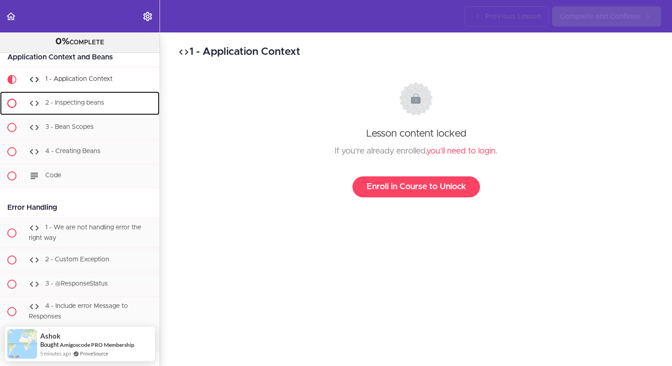
click at [95, 101] on span "2 - Inspecting beans" at bounding box center [74, 103] width 59 height 6
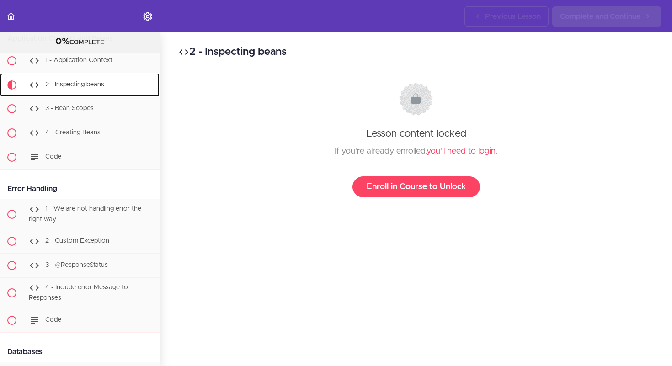
scroll to position [1681, 0]
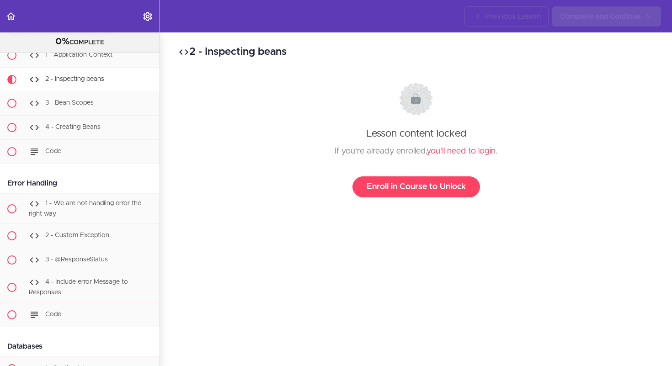
drag, startPoint x: 211, startPoint y: 51, endPoint x: 292, endPoint y: 54, distance: 81.0
click at [292, 54] on h2 "2 - Inspecting beans" at bounding box center [416, 52] width 476 height 16
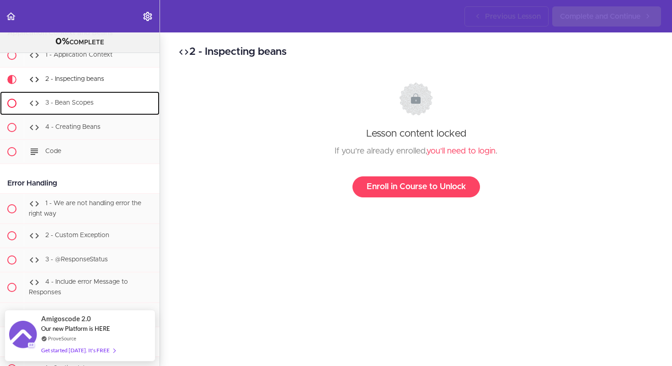
click at [76, 96] on div "3 - Bean Scopes" at bounding box center [92, 103] width 136 height 20
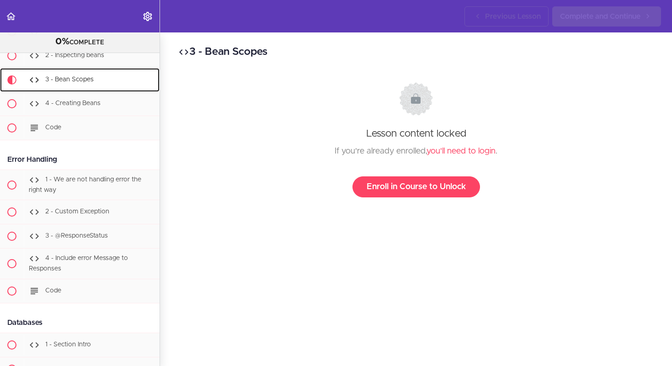
scroll to position [1705, 0]
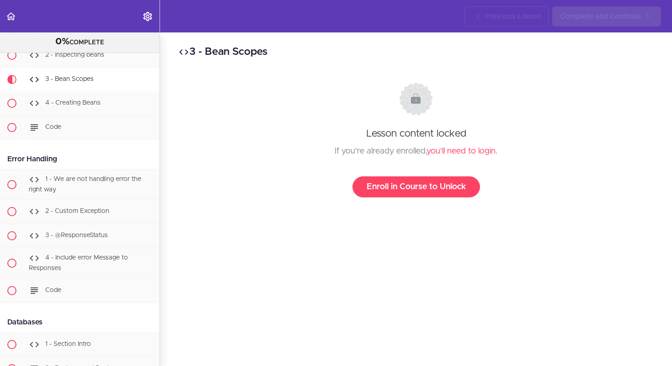
drag, startPoint x: 211, startPoint y: 52, endPoint x: 273, endPoint y: 50, distance: 62.2
click at [273, 50] on h2 "3 - Bean Scopes" at bounding box center [416, 52] width 476 height 16
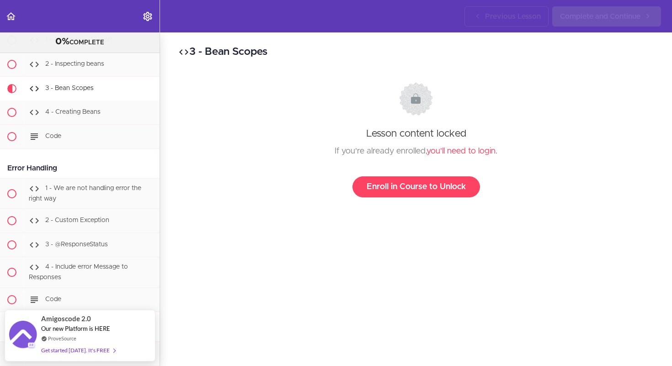
scroll to position [1694, 0]
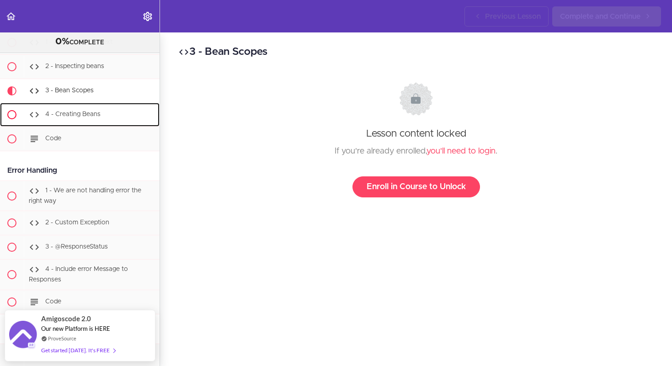
click at [79, 108] on div "4 - Creating Beans" at bounding box center [92, 115] width 136 height 20
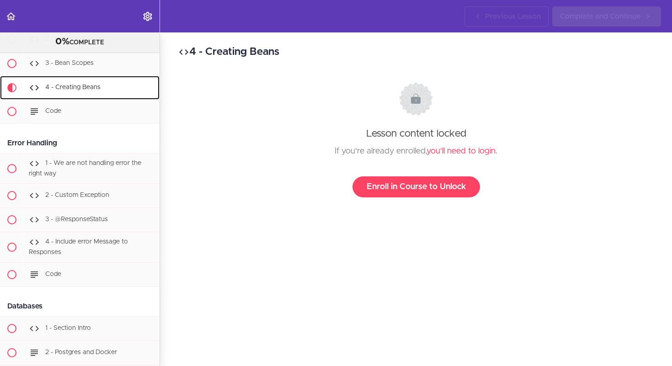
scroll to position [1729, 0]
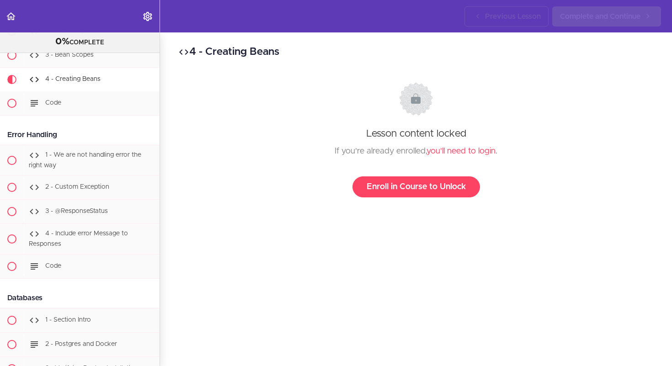
drag, startPoint x: 211, startPoint y: 53, endPoint x: 285, endPoint y: 53, distance: 74.1
click at [285, 53] on h2 "4 - Creating Beans" at bounding box center [416, 52] width 476 height 16
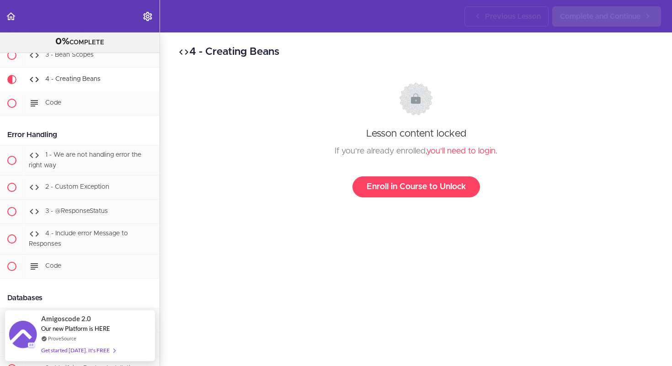
click at [208, 94] on div at bounding box center [416, 103] width 458 height 42
click at [84, 153] on span "1 - We are not handling error the right way" at bounding box center [85, 160] width 113 height 17
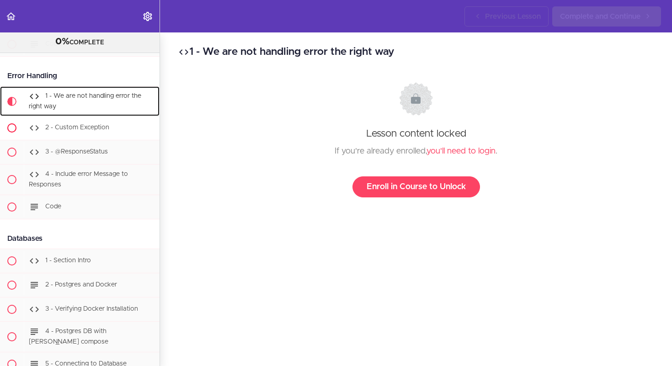
scroll to position [1788, 0]
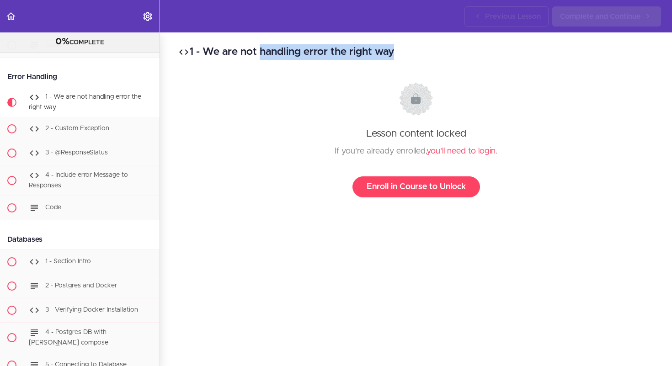
drag, startPoint x: 209, startPoint y: 51, endPoint x: 349, endPoint y: 51, distance: 139.1
click at [349, 51] on h2 "1 - We are not handling error the right way" at bounding box center [416, 52] width 476 height 16
click at [401, 51] on h2 "1 - We are not handling error the right way" at bounding box center [416, 52] width 476 height 16
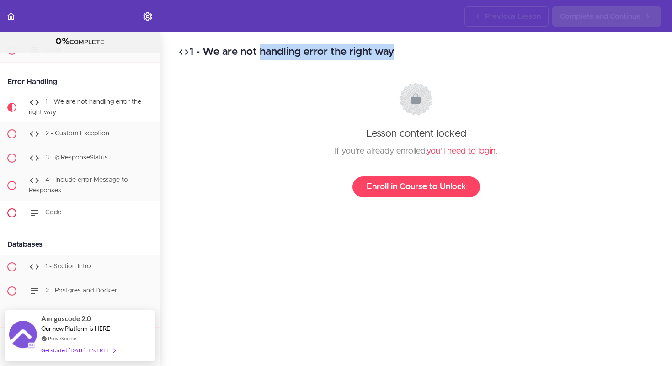
scroll to position [1768, 0]
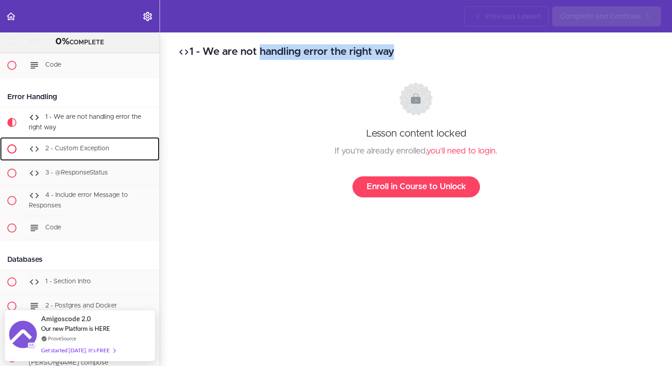
click at [83, 144] on div "2 - Custom Exception" at bounding box center [92, 149] width 136 height 20
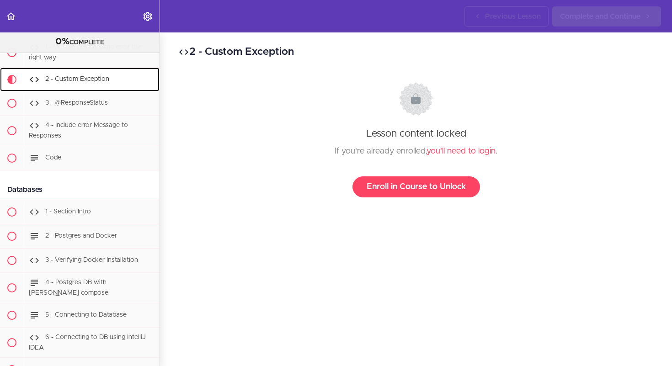
scroll to position [1838, 0]
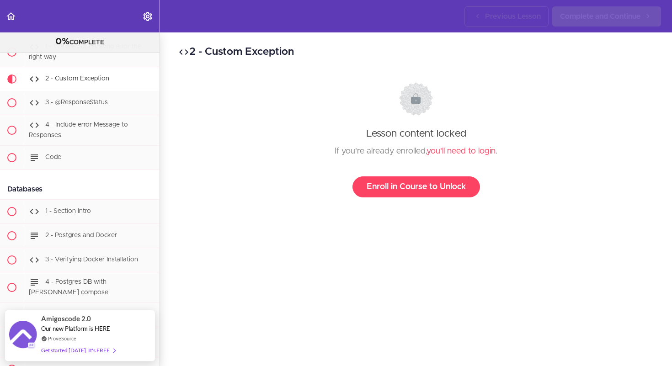
drag, startPoint x: 212, startPoint y: 52, endPoint x: 298, endPoint y: 52, distance: 86.4
click at [298, 52] on h2 "2 - Custom Exception" at bounding box center [416, 52] width 476 height 16
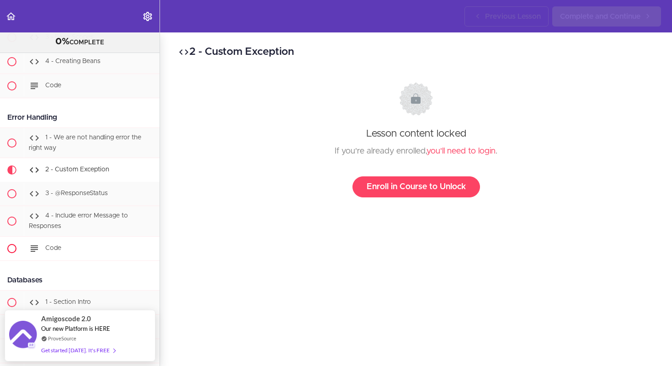
scroll to position [1746, 0]
click at [297, 70] on div "2 - Custom Exception Lesson content locked If you're already enrolled, you'll n…" at bounding box center [416, 199] width 512 height 334
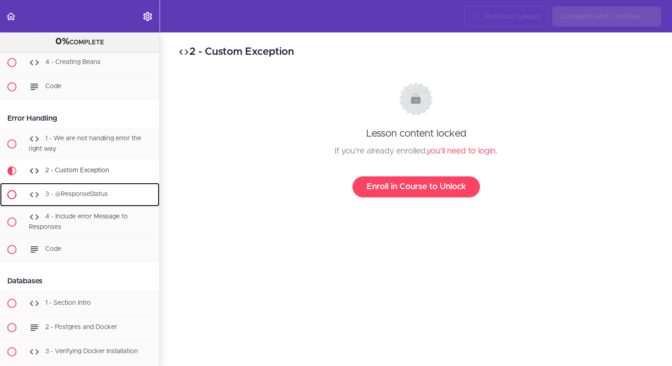
click at [73, 192] on span "3 - @ResponseStatus" at bounding box center [76, 195] width 63 height 6
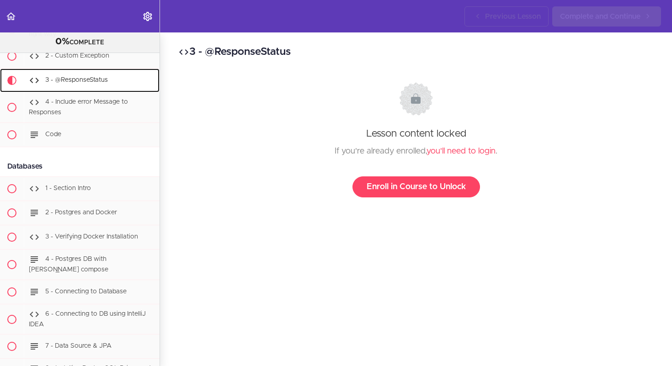
scroll to position [1863, 0]
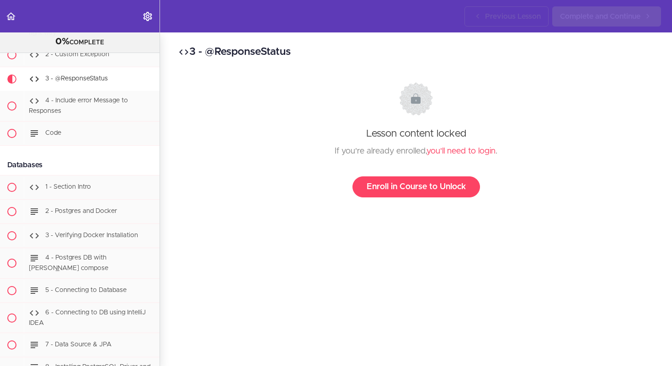
drag, startPoint x: 212, startPoint y: 53, endPoint x: 295, endPoint y: 53, distance: 82.8
click at [295, 53] on h2 "3 - @ResponseStatus" at bounding box center [416, 52] width 476 height 16
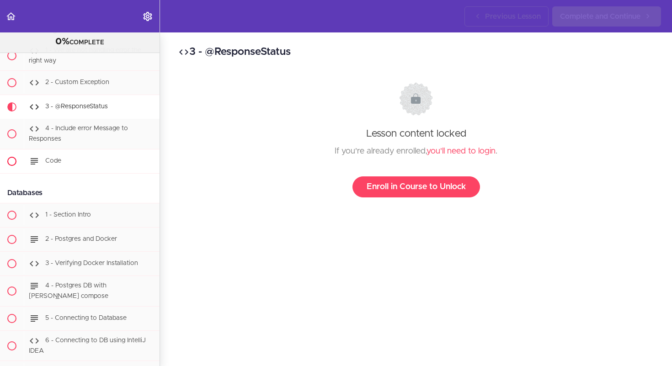
scroll to position [1828, 0]
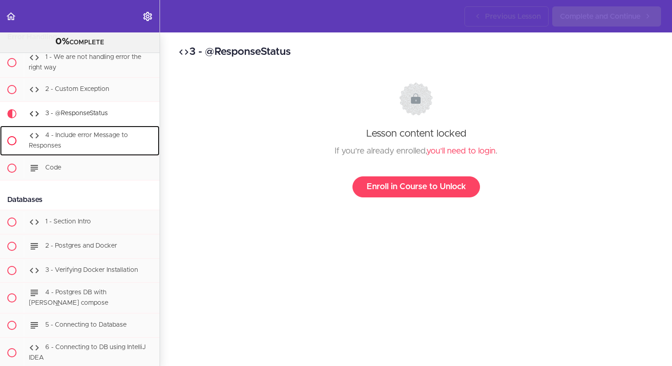
click at [93, 140] on div "4 - Include error Message to Responses" at bounding box center [92, 141] width 136 height 30
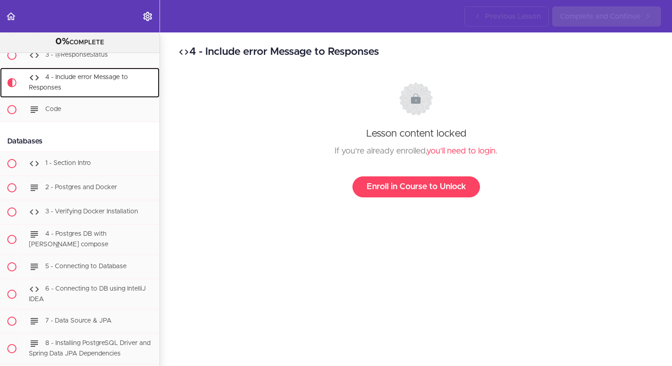
scroll to position [1887, 0]
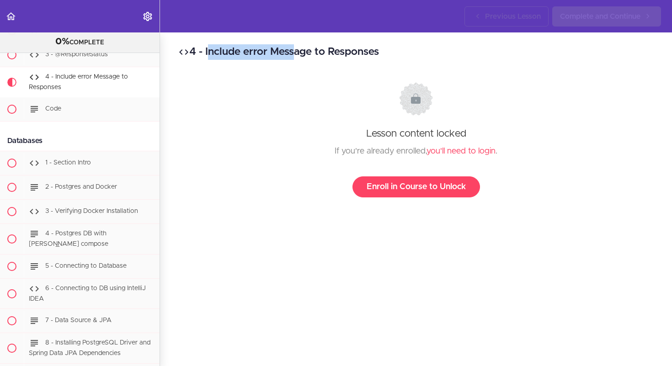
drag, startPoint x: 387, startPoint y: 52, endPoint x: 247, endPoint y: 52, distance: 140.4
click at [247, 52] on h2 "4 - Include error Message to Responses" at bounding box center [416, 52] width 476 height 16
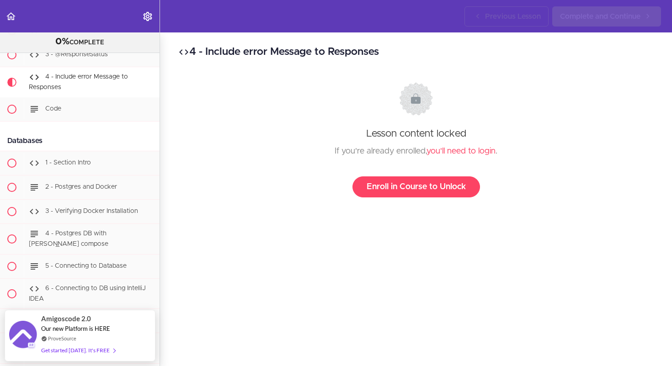
drag, startPoint x: 211, startPoint y: 52, endPoint x: 386, endPoint y: 54, distance: 174.3
click at [386, 54] on h2 "4 - Include error Message to Responses" at bounding box center [416, 52] width 476 height 16
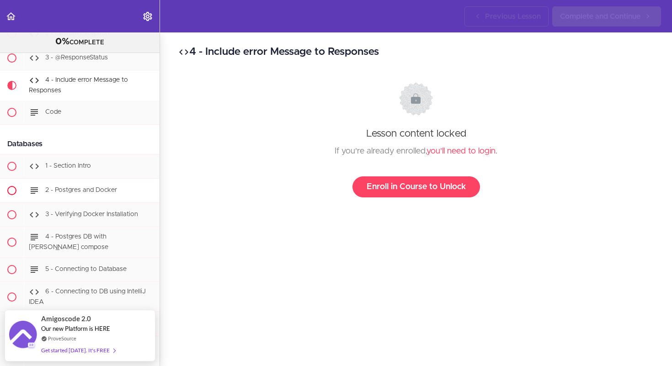
scroll to position [1883, 0]
click at [59, 182] on div "2 - Postgres and Docker" at bounding box center [92, 192] width 136 height 20
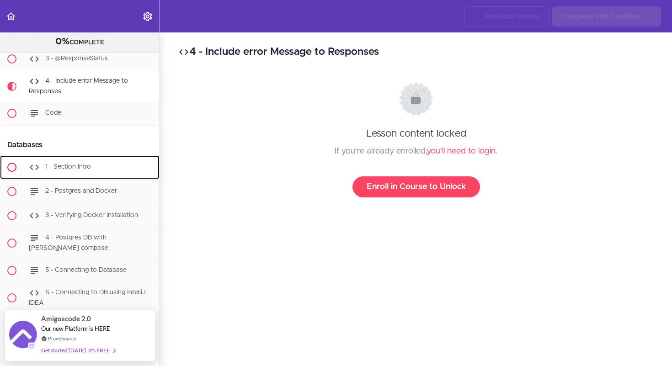
click at [59, 168] on span "1 - Section Intro" at bounding box center [68, 167] width 46 height 6
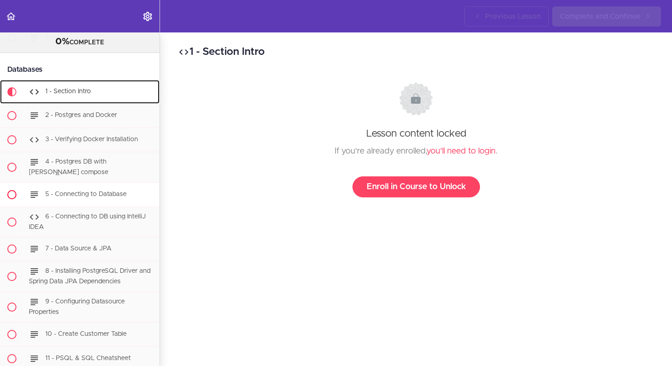
scroll to position [1952, 0]
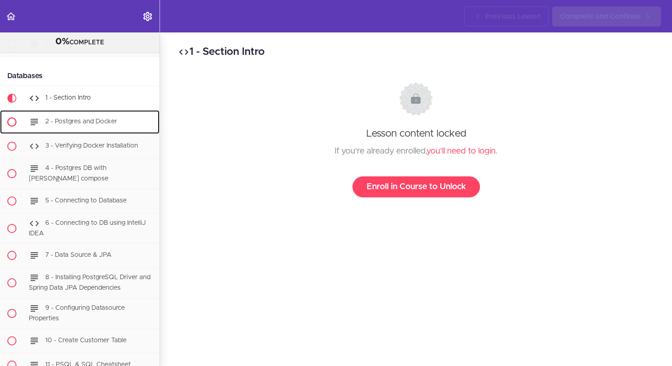
click at [85, 122] on span "2 - Postgres and Docker" at bounding box center [81, 121] width 72 height 6
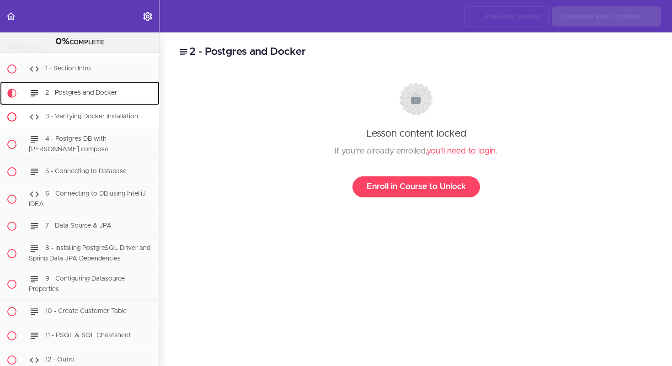
scroll to position [1995, 0]
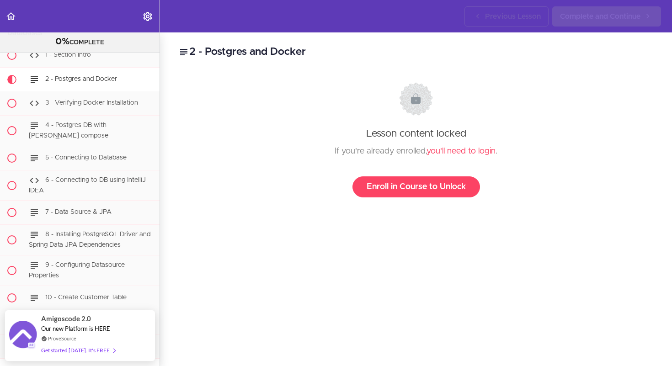
drag, startPoint x: 211, startPoint y: 54, endPoint x: 311, endPoint y: 53, distance: 100.6
click at [311, 53] on h2 "2 - Postgres and Docker" at bounding box center [416, 52] width 476 height 16
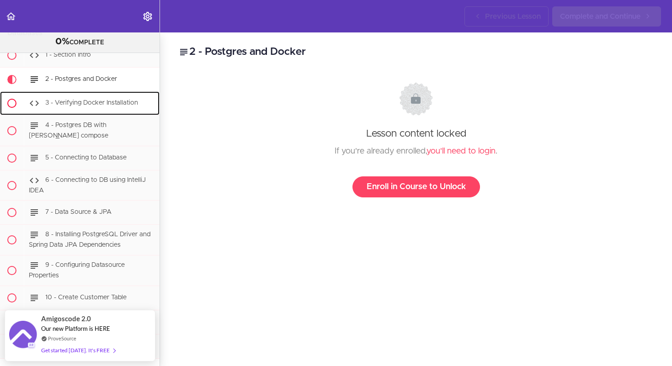
click at [82, 103] on span "3 - Verifying Docker Installation" at bounding box center [91, 103] width 93 height 6
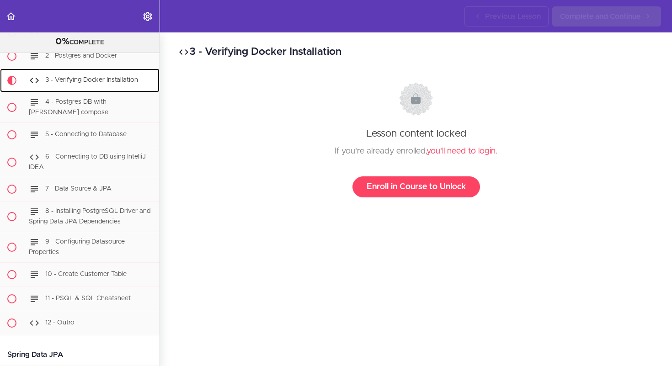
scroll to position [2019, 0]
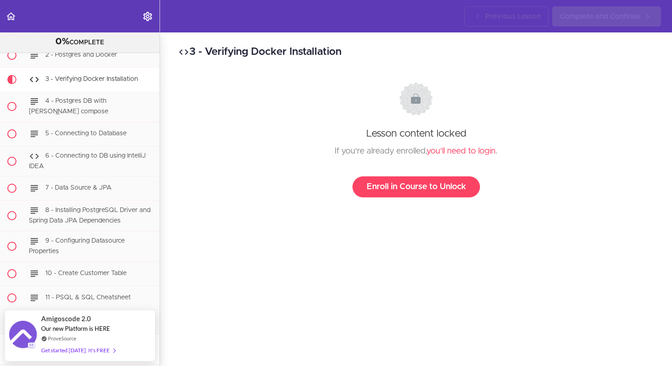
drag, startPoint x: 210, startPoint y: 48, endPoint x: 348, endPoint y: 54, distance: 137.8
click at [348, 54] on h2 "3 - Verifying Docker Installation" at bounding box center [416, 52] width 476 height 16
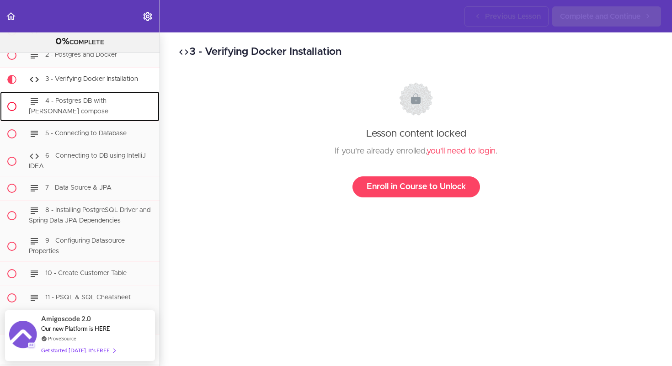
click at [75, 110] on div "4 - Postgres DB with [PERSON_NAME] compose" at bounding box center [92, 106] width 136 height 30
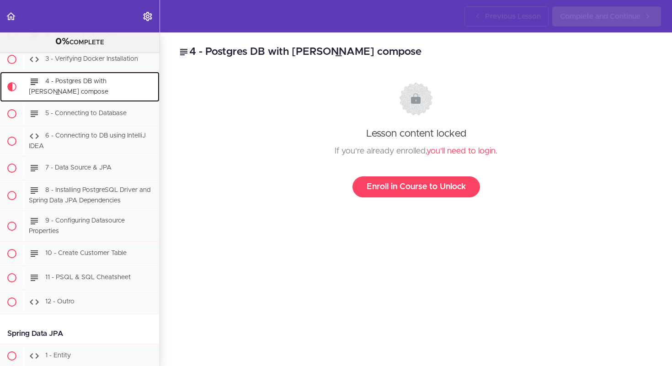
scroll to position [2044, 0]
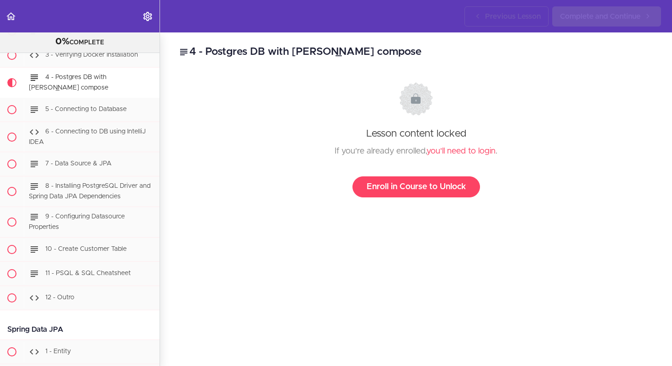
drag, startPoint x: 214, startPoint y: 51, endPoint x: 378, endPoint y: 52, distance: 164.7
click at [378, 52] on h2 "4 - Postgres DB with [PERSON_NAME] compose" at bounding box center [416, 52] width 476 height 16
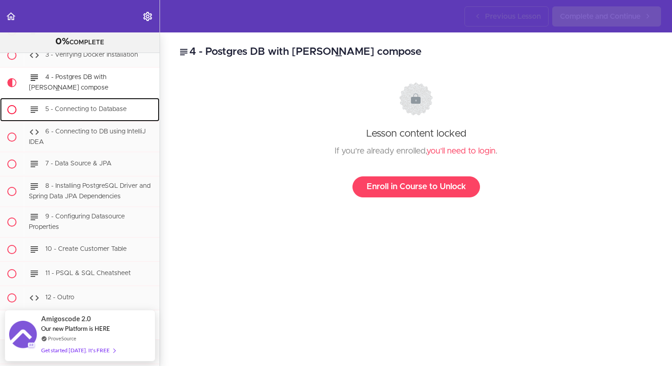
click at [90, 110] on span "5 - Connecting to Database" at bounding box center [85, 109] width 81 height 6
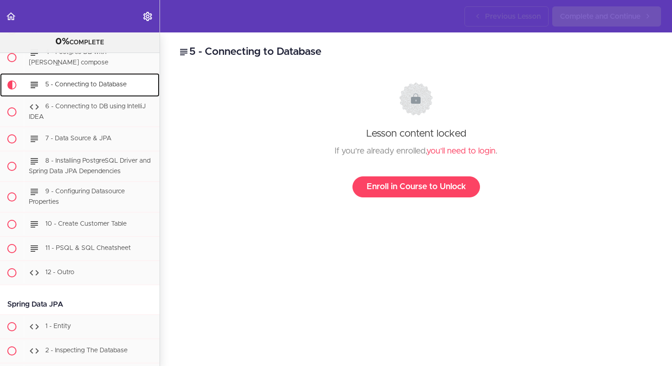
scroll to position [2074, 0]
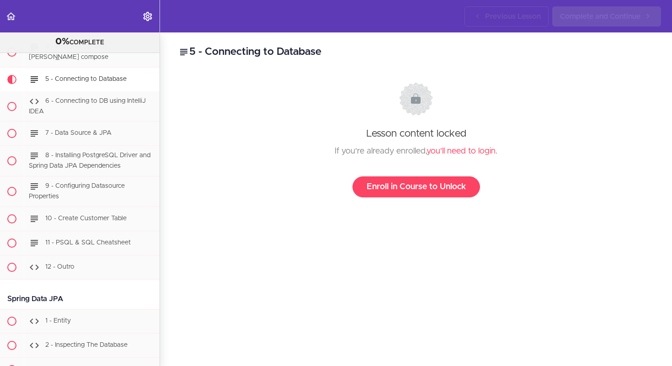
drag, startPoint x: 210, startPoint y: 53, endPoint x: 326, endPoint y: 53, distance: 115.3
click at [326, 53] on h2 "5 - Connecting to Database" at bounding box center [416, 52] width 476 height 16
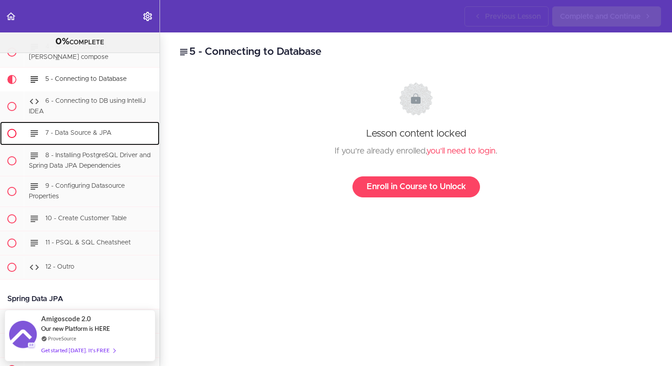
click at [77, 134] on span "7 - Data Source & JPA" at bounding box center [78, 133] width 66 height 6
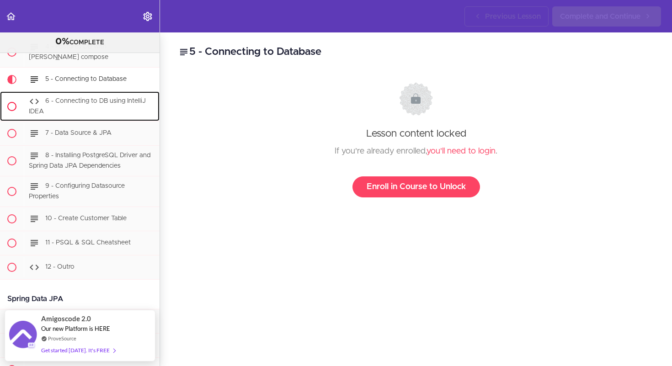
click at [68, 104] on div "6 - Connecting to DB using IntelliJ IDEA" at bounding box center [92, 106] width 136 height 30
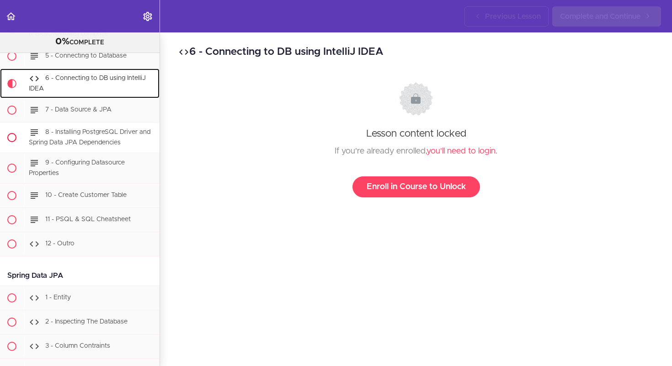
scroll to position [2099, 0]
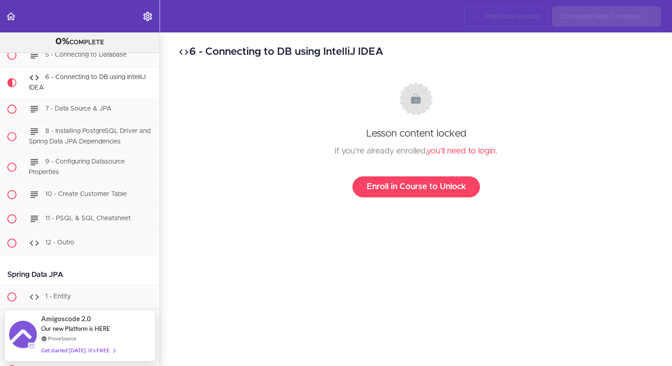
drag, startPoint x: 212, startPoint y: 54, endPoint x: 387, endPoint y: 54, distance: 175.2
click at [387, 54] on h2 "6 - Connecting to DB using IntelliJ IDEA" at bounding box center [416, 52] width 476 height 16
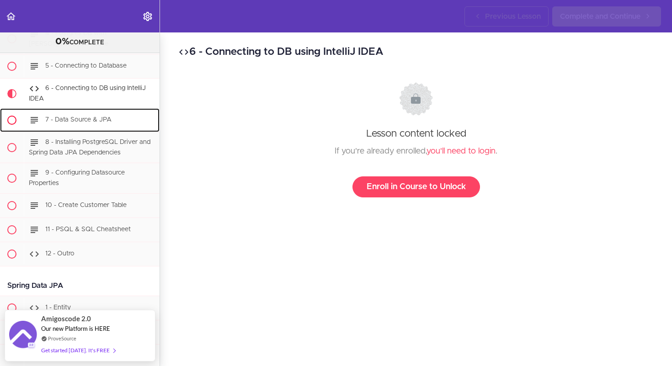
click at [95, 118] on span "7 - Data Source & JPA" at bounding box center [78, 120] width 66 height 6
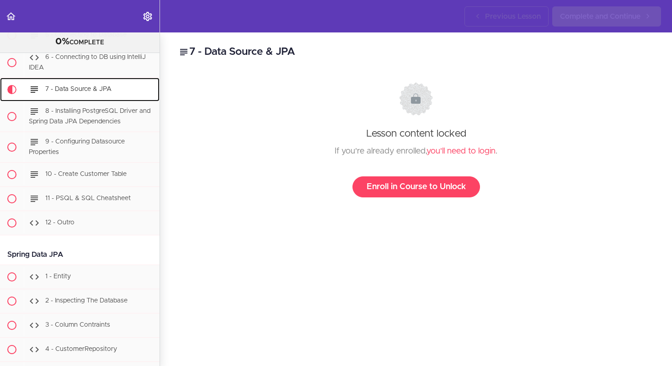
scroll to position [2129, 0]
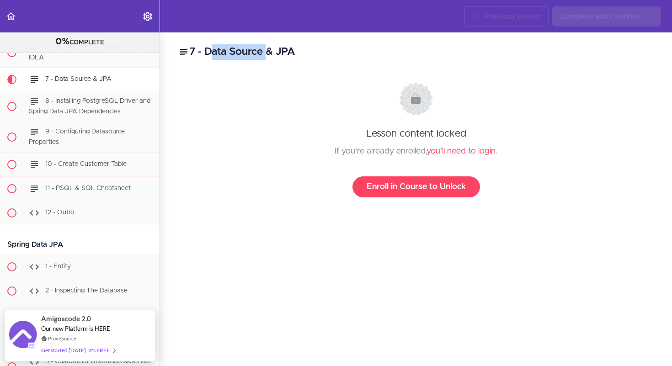
drag, startPoint x: 304, startPoint y: 51, endPoint x: 220, endPoint y: 51, distance: 83.2
click at [220, 51] on h2 "7 - Data Source & JPA" at bounding box center [416, 52] width 476 height 16
drag, startPoint x: 212, startPoint y: 51, endPoint x: 302, endPoint y: 51, distance: 89.7
click at [302, 51] on h2 "7 - Data Source & JPA" at bounding box center [416, 52] width 476 height 16
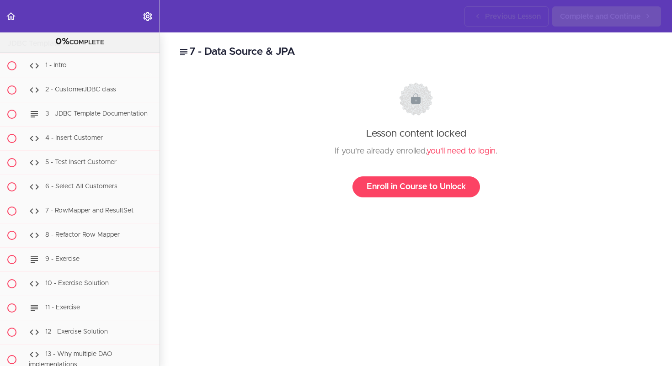
scroll to position [3678, 0]
